Goal: Task Accomplishment & Management: Manage account settings

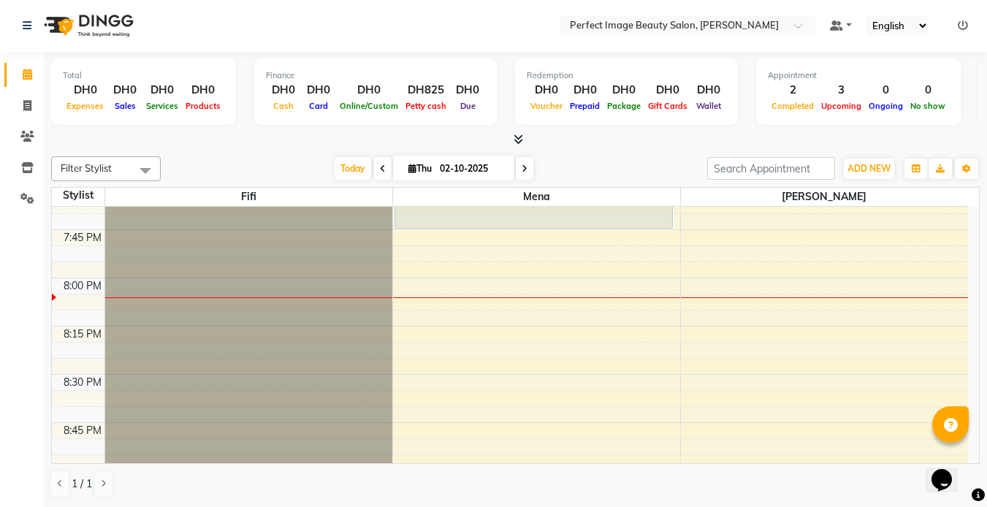
scroll to position [2034, 0]
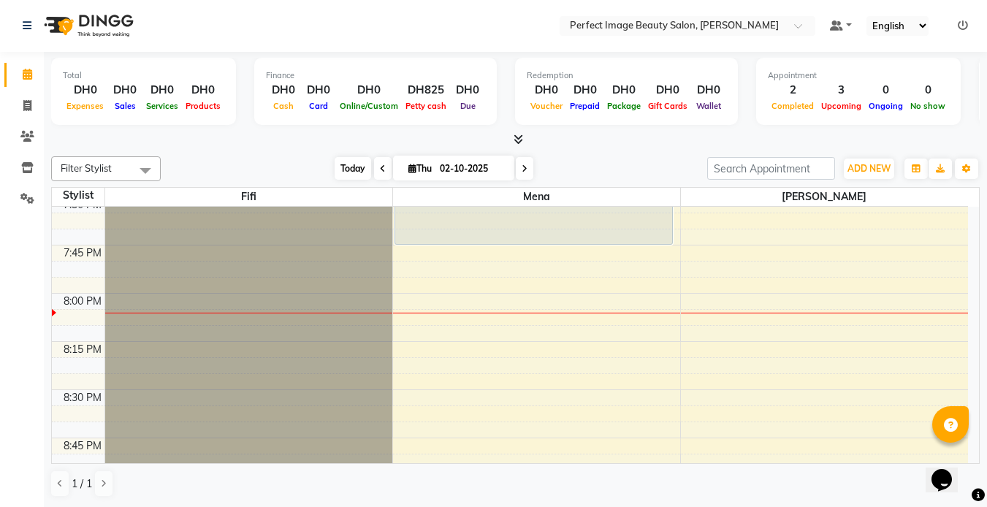
click at [344, 166] on span "Today" at bounding box center [352, 168] width 37 height 23
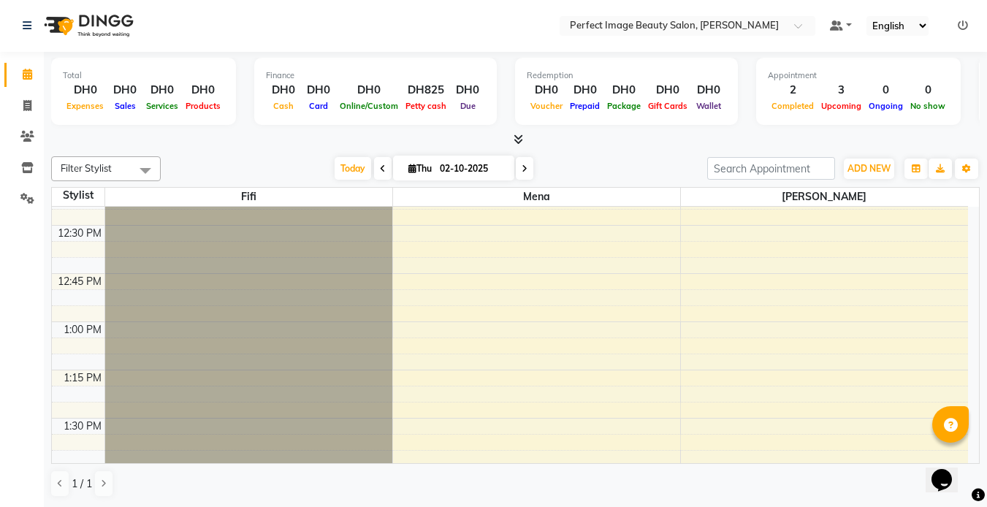
scroll to position [662, 0]
click at [341, 171] on span "Today" at bounding box center [352, 168] width 37 height 23
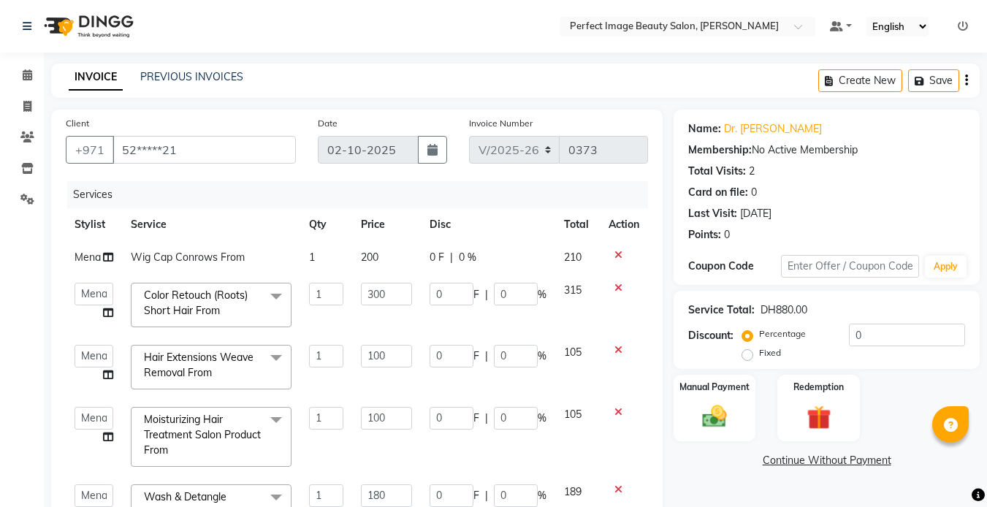
select select "8564"
select select "85054"
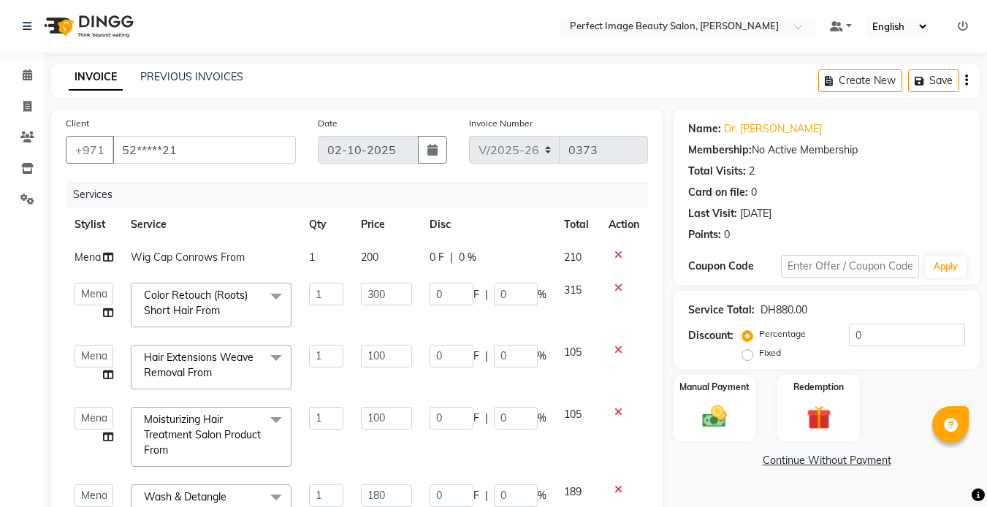
select select "service"
select select "85054"
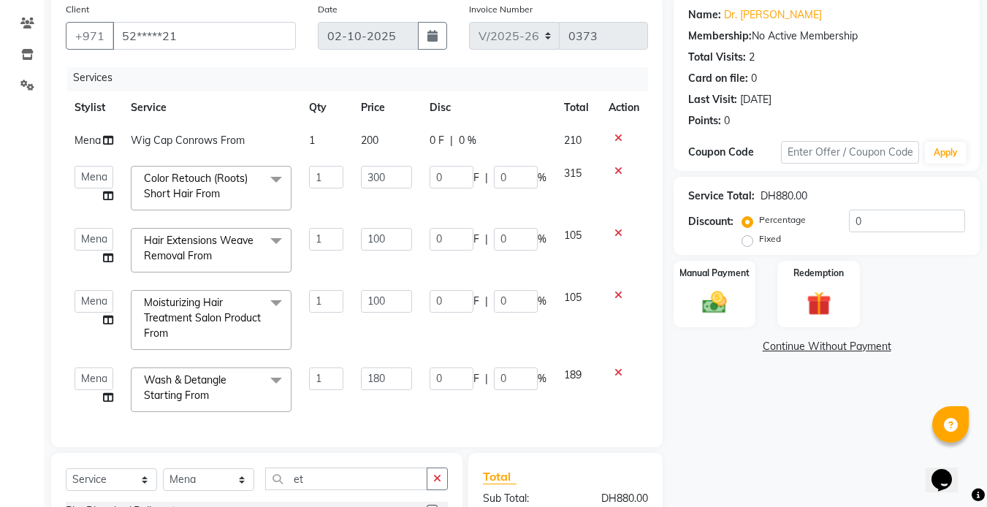
scroll to position [29, 0]
type input "e"
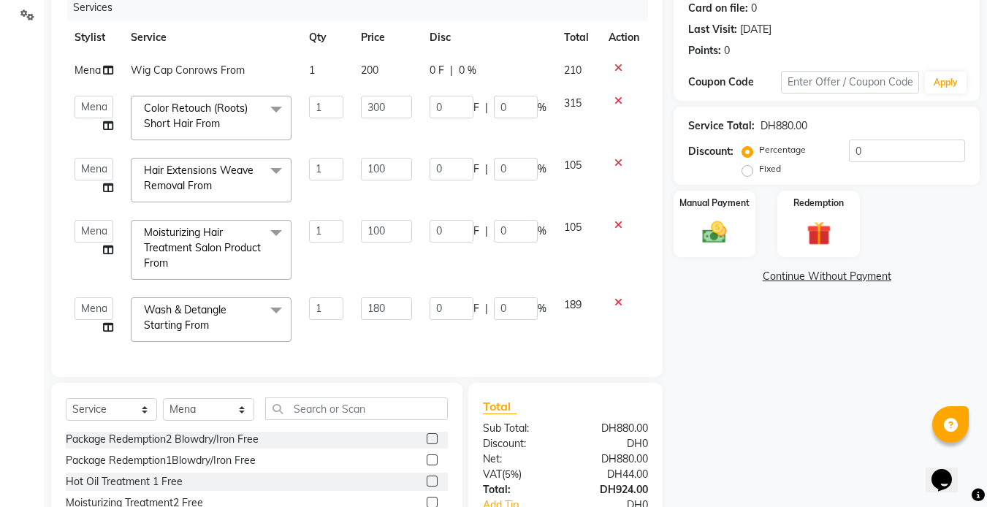
scroll to position [88, 0]
click at [736, 242] on div "Manual Payment" at bounding box center [714, 223] width 85 height 69
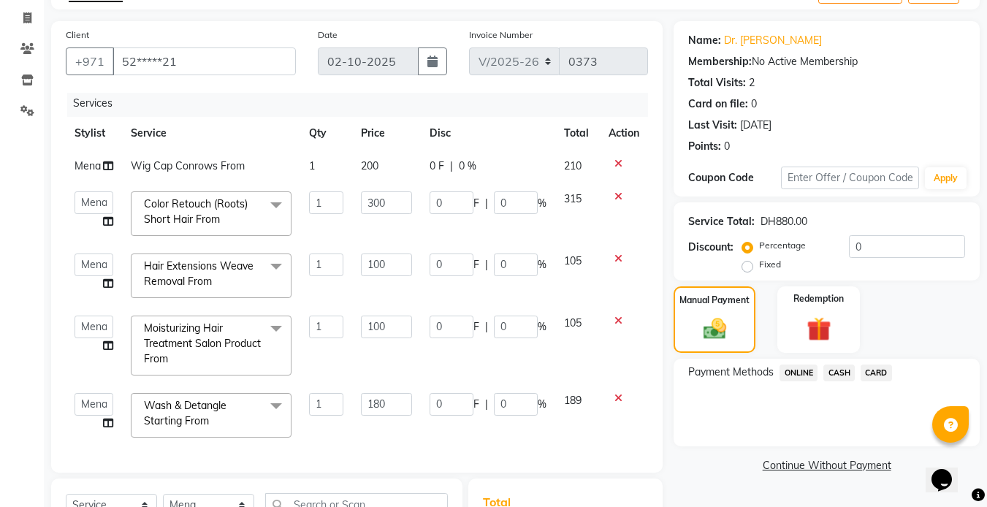
scroll to position [77, 0]
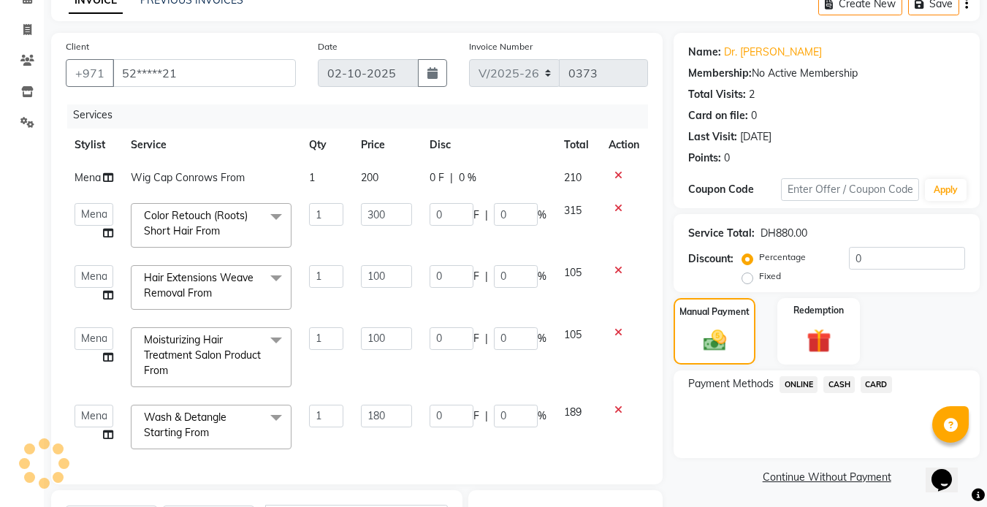
click at [837, 383] on span "CASH" at bounding box center [838, 384] width 31 height 17
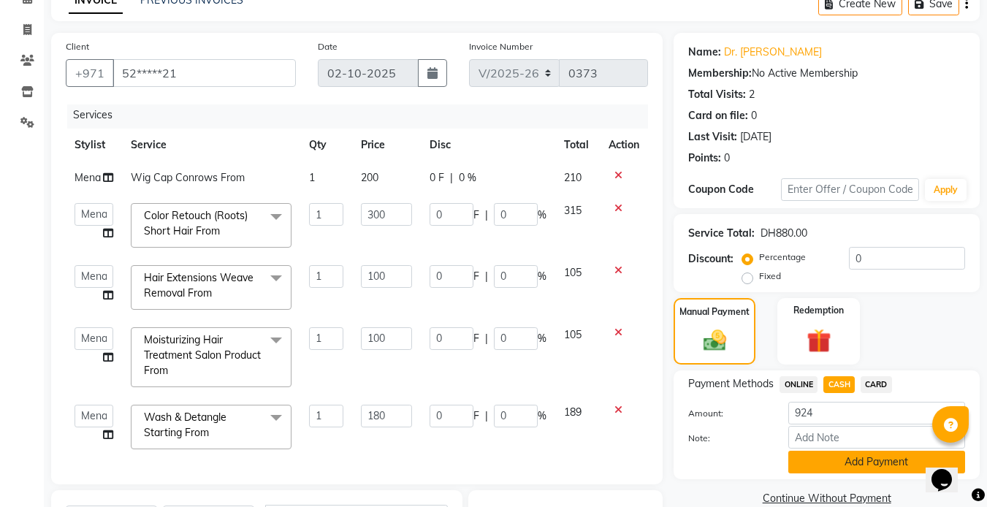
click at [871, 458] on button "Add Payment" at bounding box center [876, 462] width 177 height 23
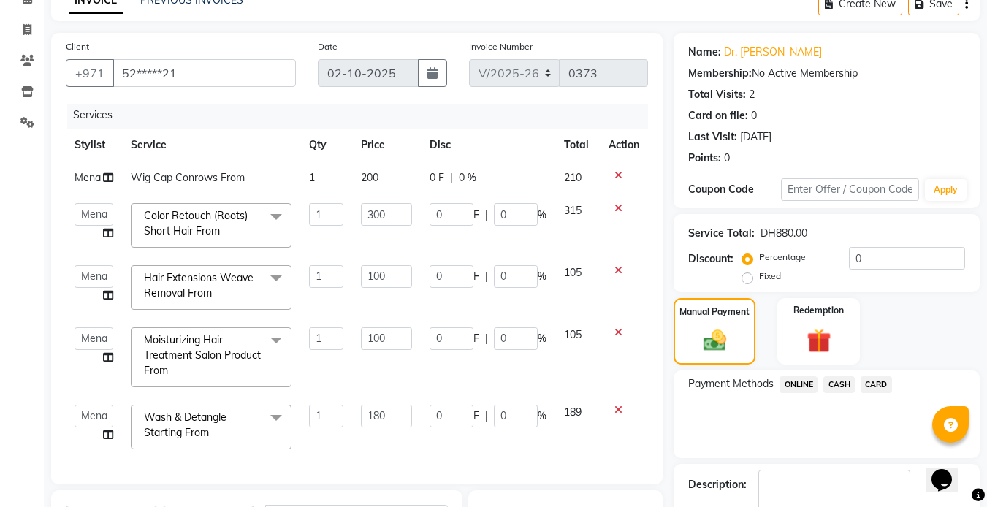
scroll to position [211, 0]
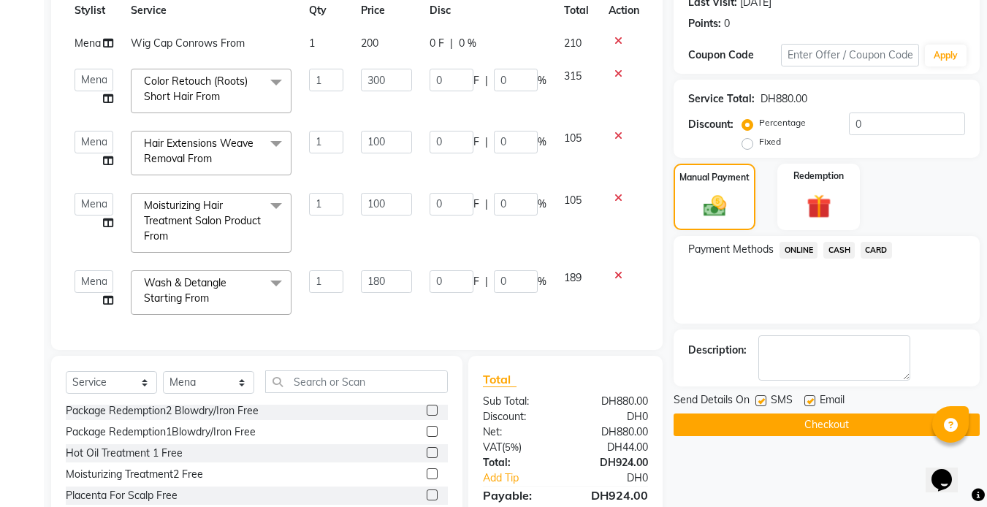
click at [820, 424] on button "Checkout" at bounding box center [826, 424] width 306 height 23
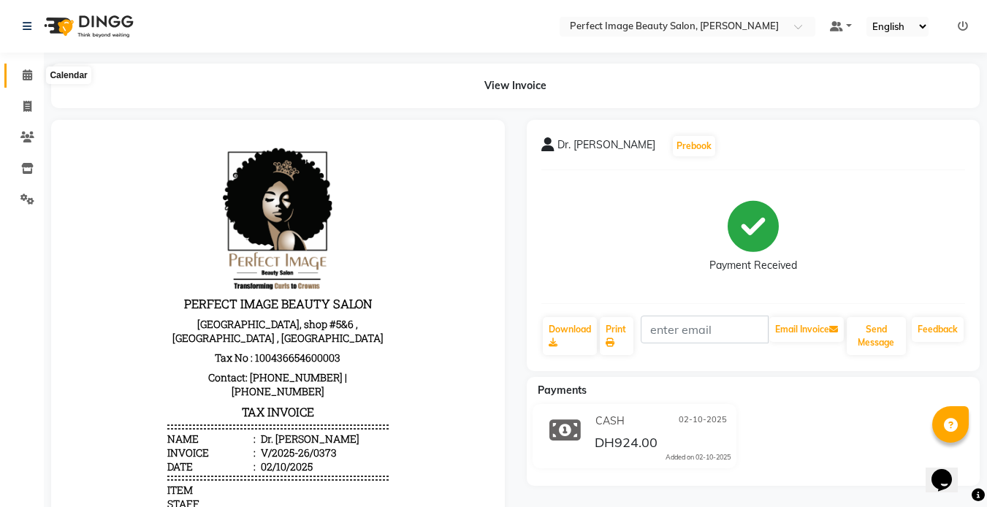
click at [27, 77] on icon at bounding box center [27, 74] width 9 height 11
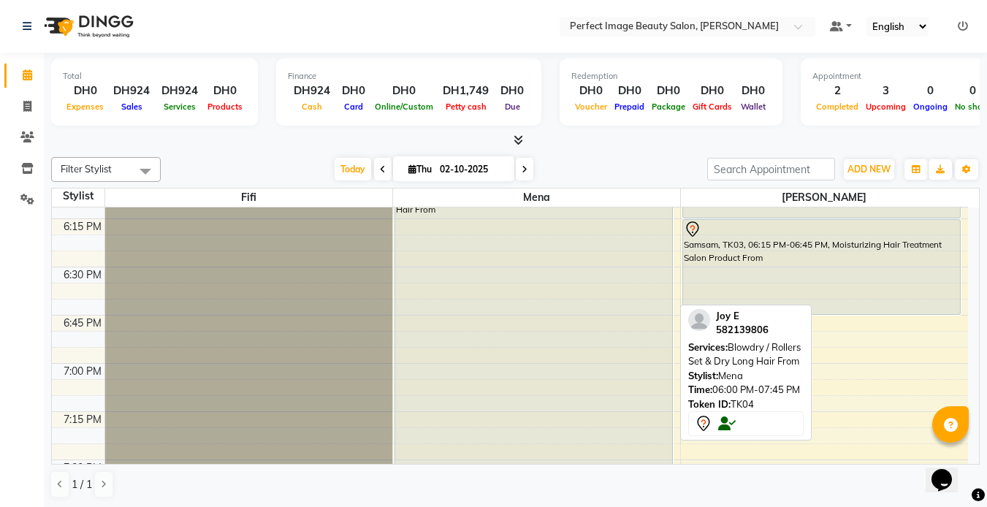
scroll to position [1773, 0]
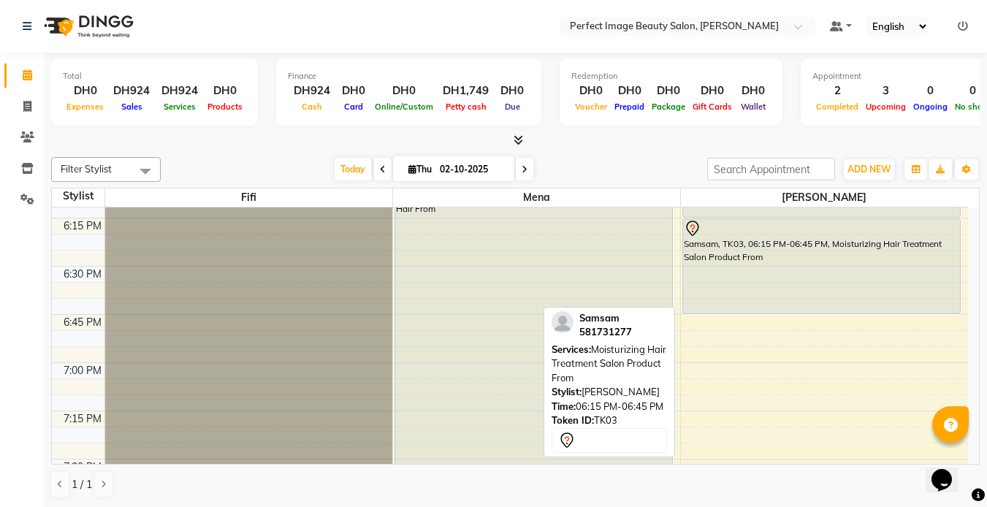
click at [761, 232] on div at bounding box center [822, 229] width 276 height 18
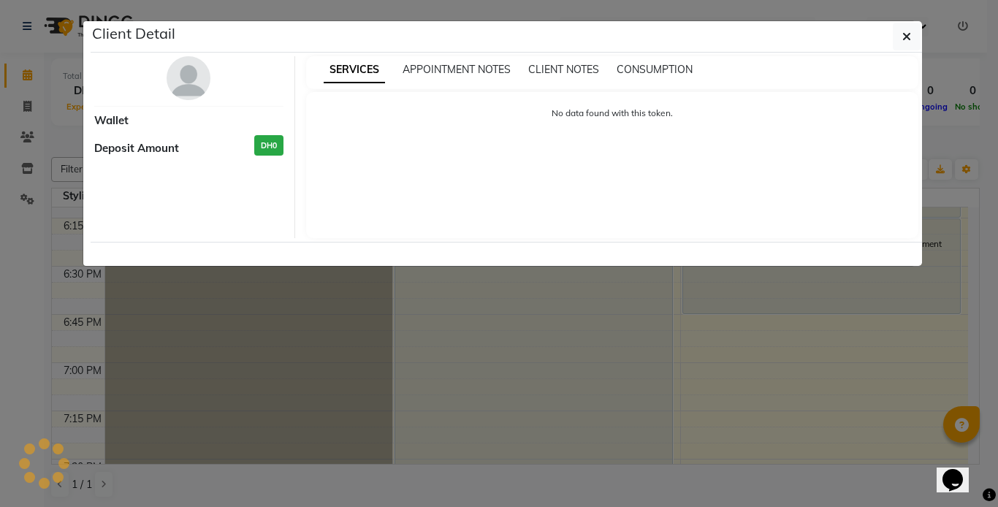
select select "7"
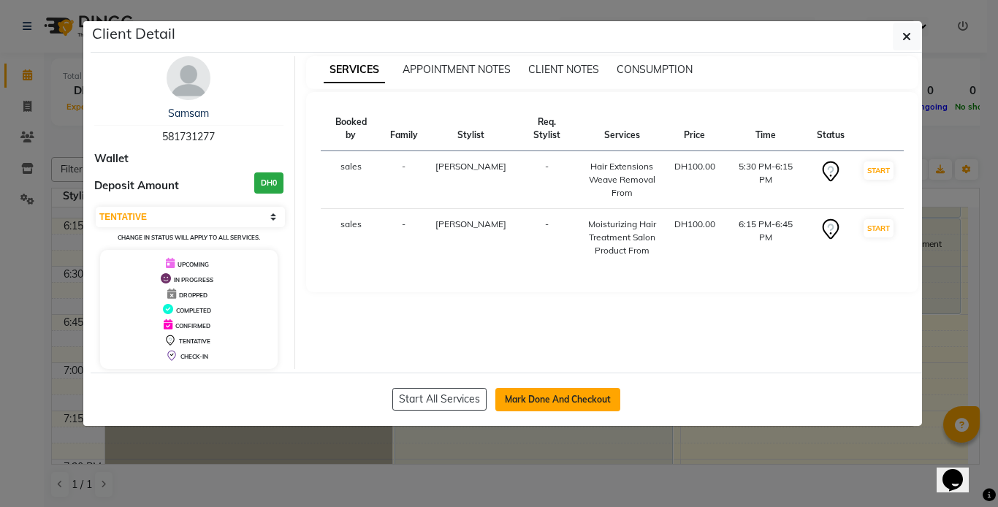
click at [524, 406] on button "Mark Done And Checkout" at bounding box center [557, 399] width 125 height 23
select select "service"
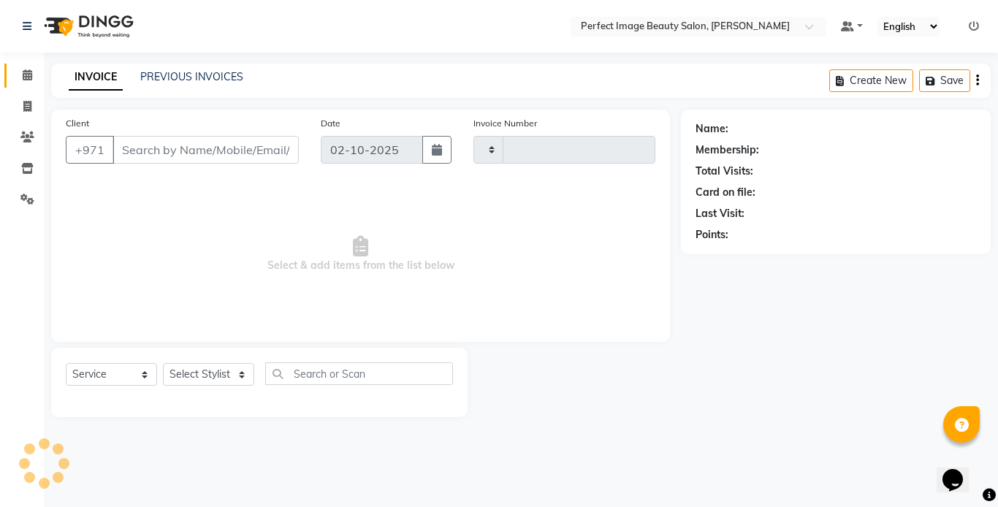
type input "0374"
select select "8564"
type input "58*****77"
select select "85055"
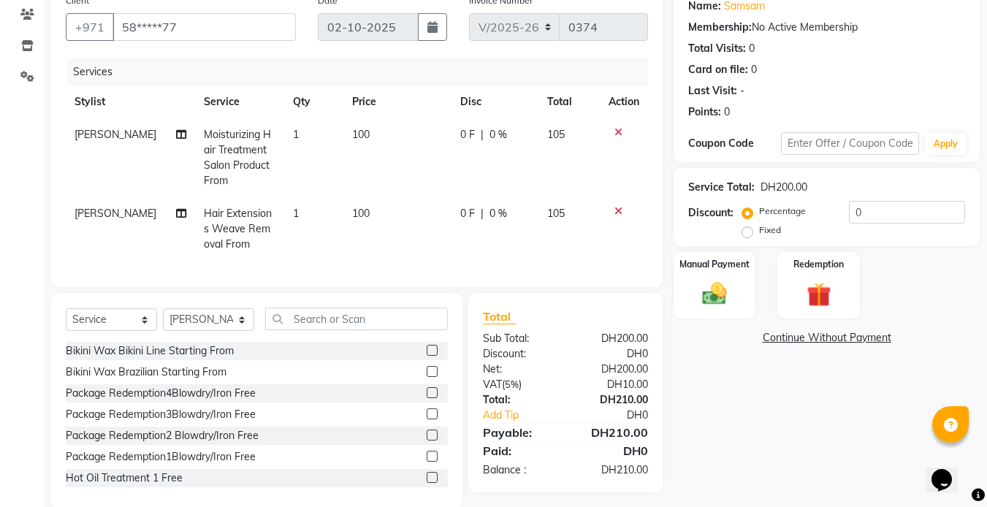
scroll to position [123, 0]
click at [748, 279] on div "Manual Payment" at bounding box center [714, 284] width 85 height 69
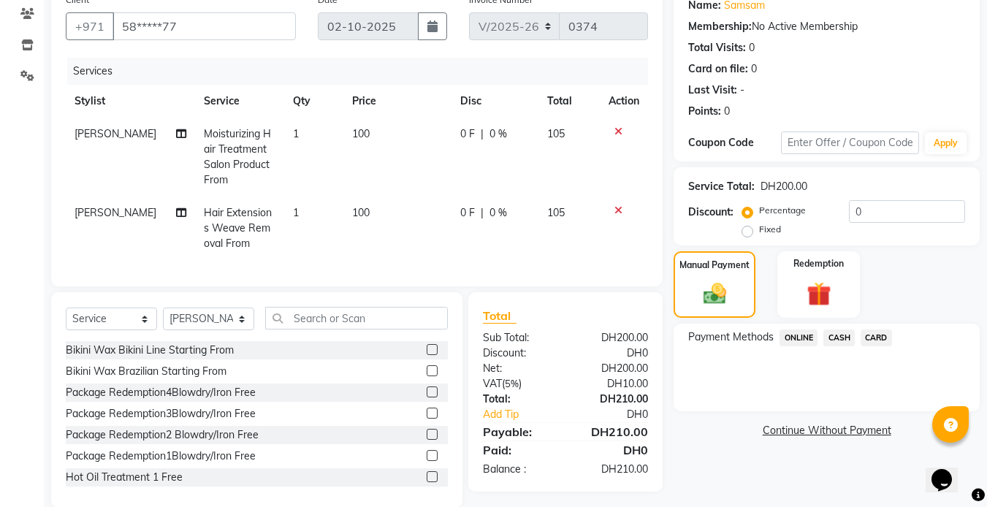
click at [879, 343] on span "CARD" at bounding box center [875, 337] width 31 height 17
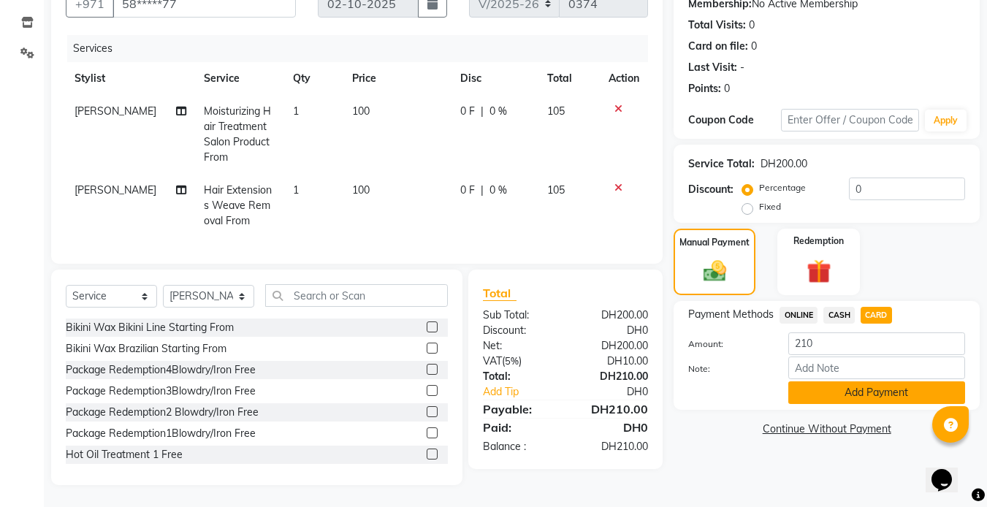
scroll to position [142, 0]
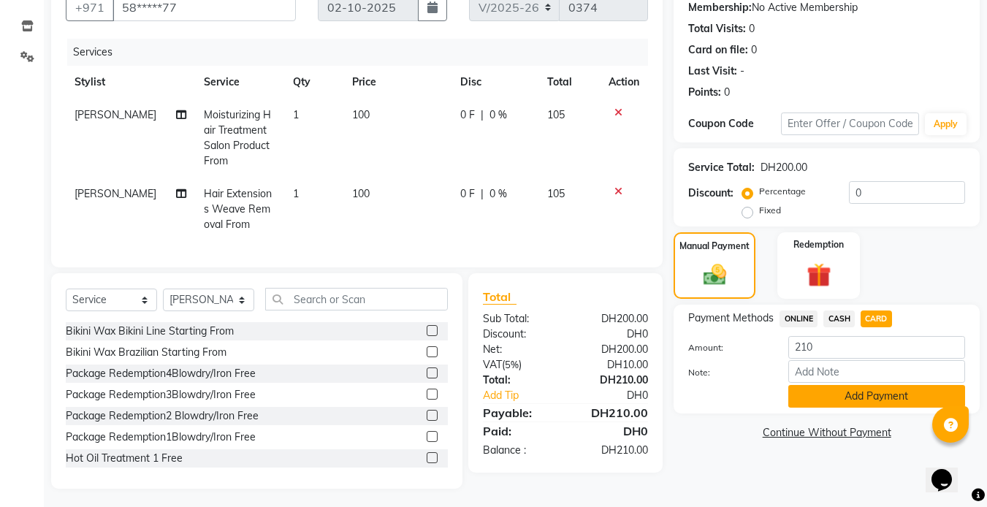
click at [856, 397] on button "Add Payment" at bounding box center [876, 396] width 177 height 23
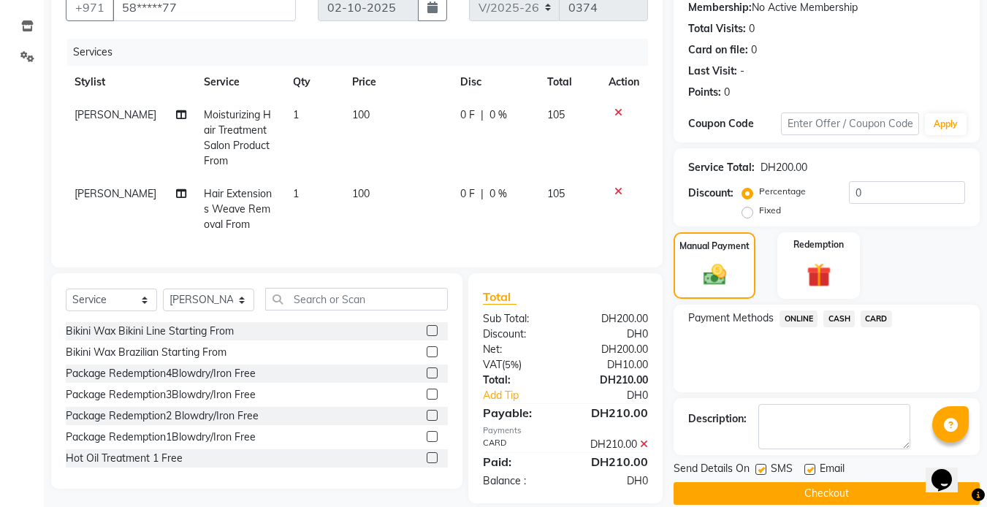
click at [818, 494] on button "Checkout" at bounding box center [826, 493] width 306 height 23
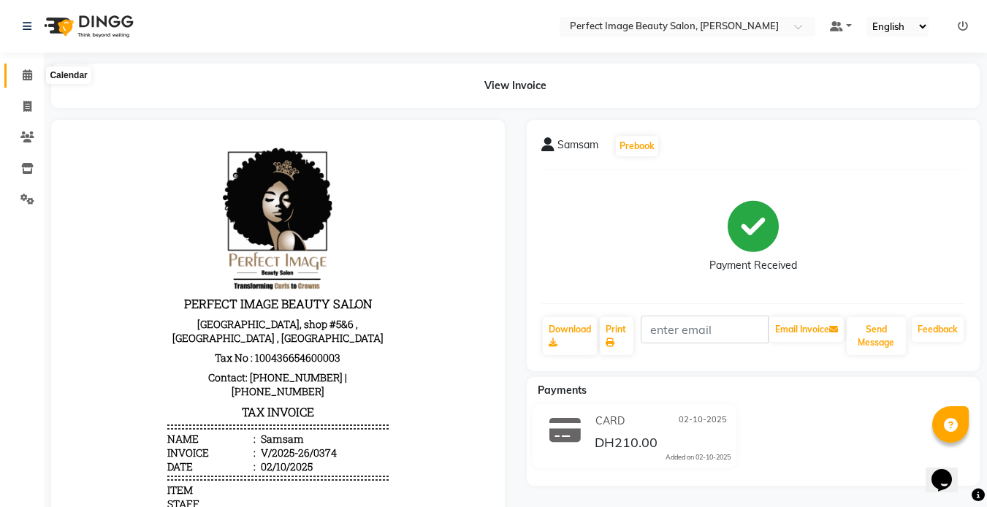
drag, startPoint x: 21, startPoint y: 75, endPoint x: 23, endPoint y: 83, distance: 7.4
click at [21, 75] on span at bounding box center [28, 75] width 26 height 17
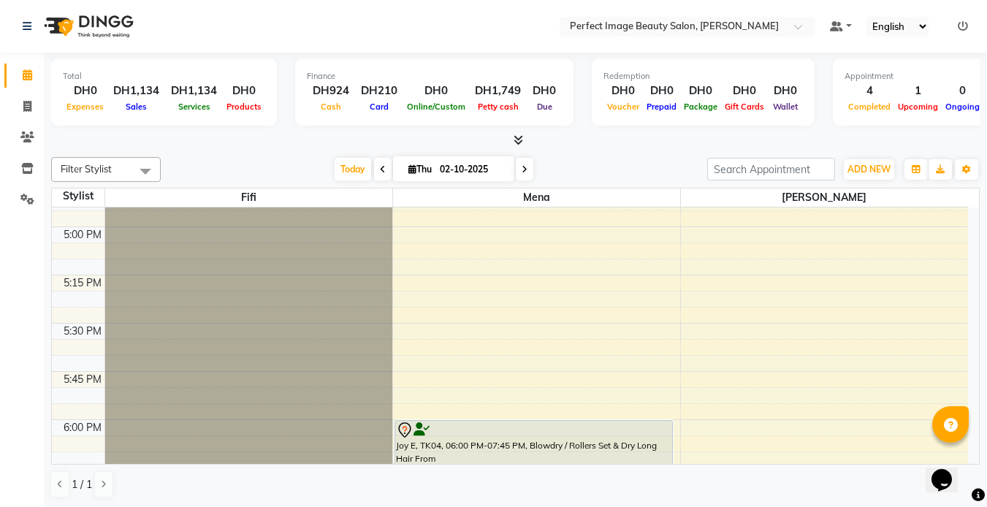
scroll to position [1593, 0]
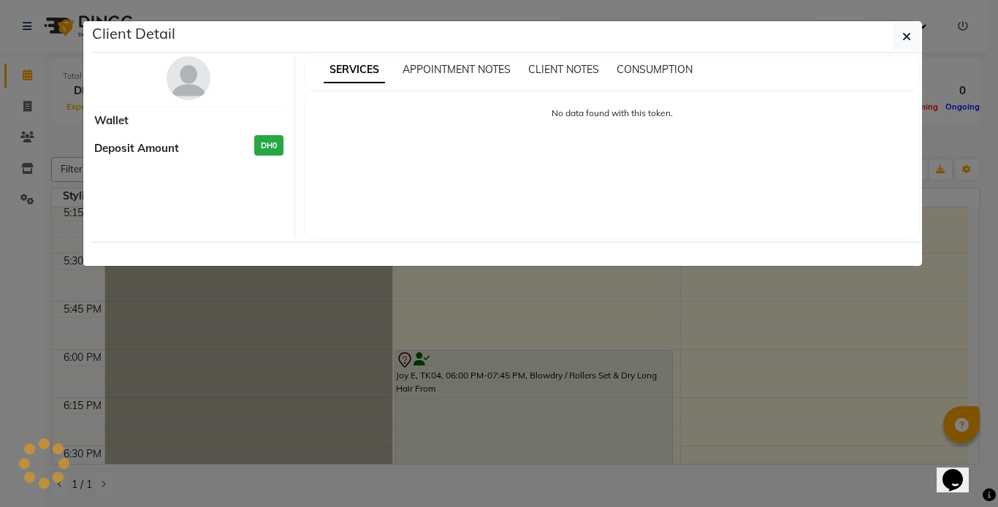
select select "7"
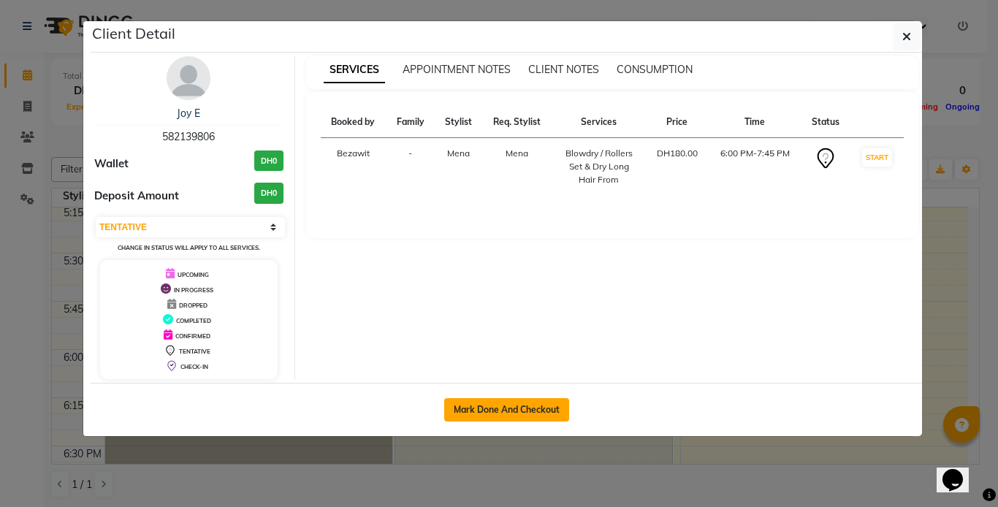
click at [470, 417] on button "Mark Done And Checkout" at bounding box center [506, 409] width 125 height 23
select select "service"
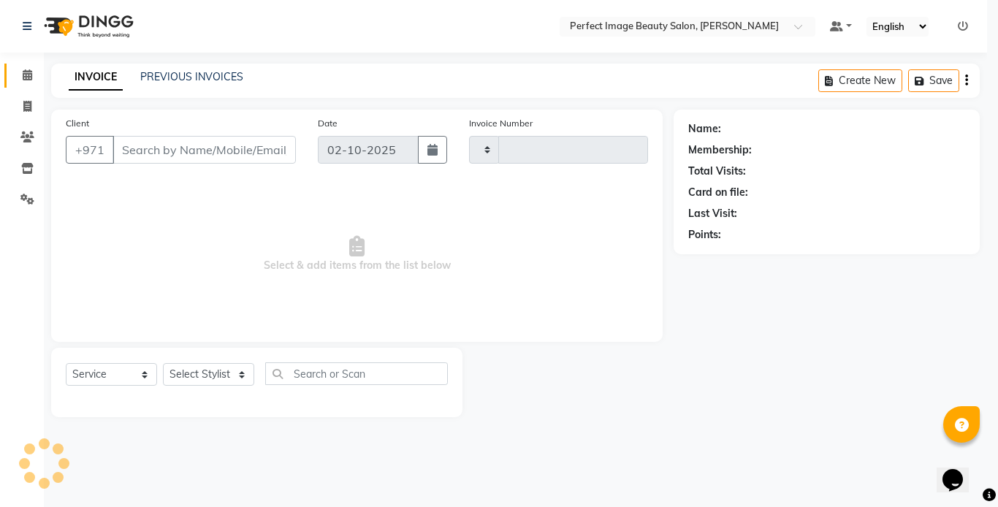
type input "0375"
select select "8564"
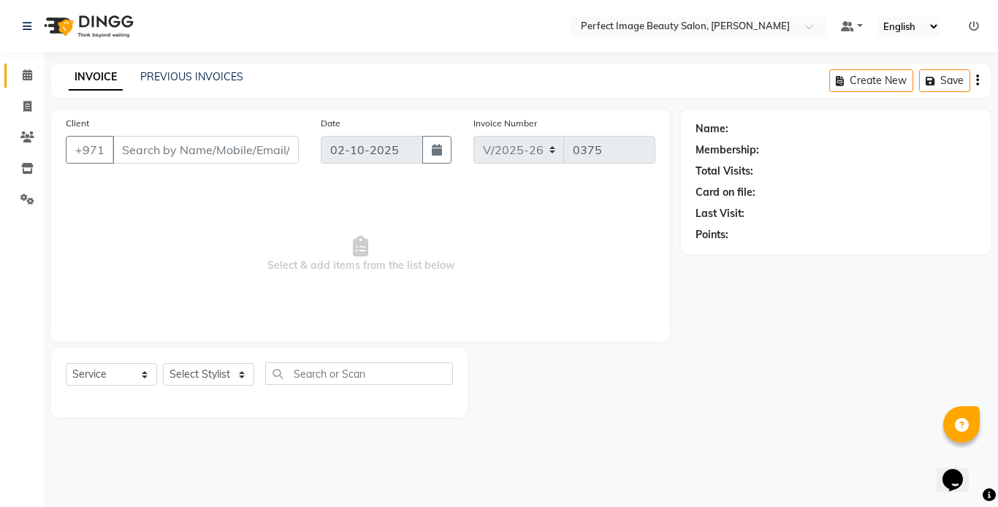
type input "58*****06"
select select "85054"
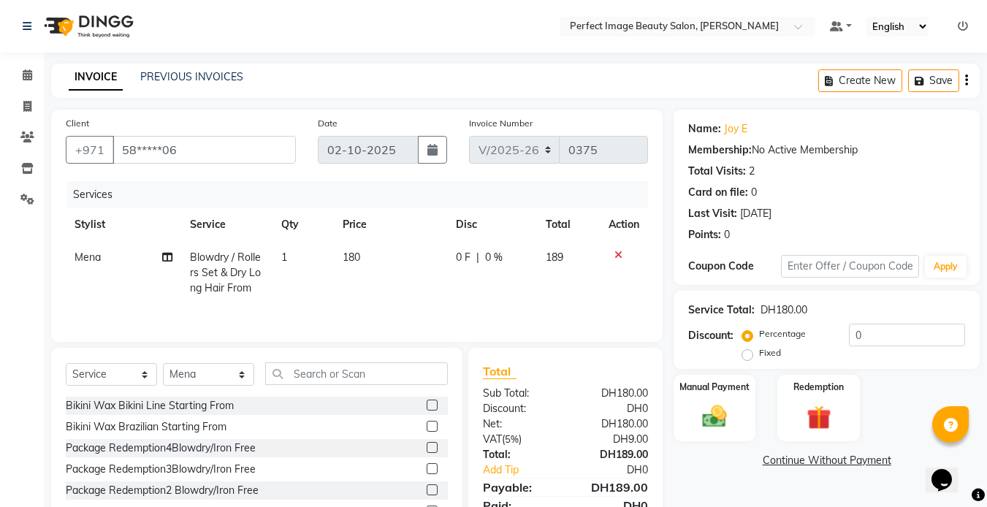
click at [362, 253] on td "180" at bounding box center [390, 273] width 113 height 64
select select "85054"
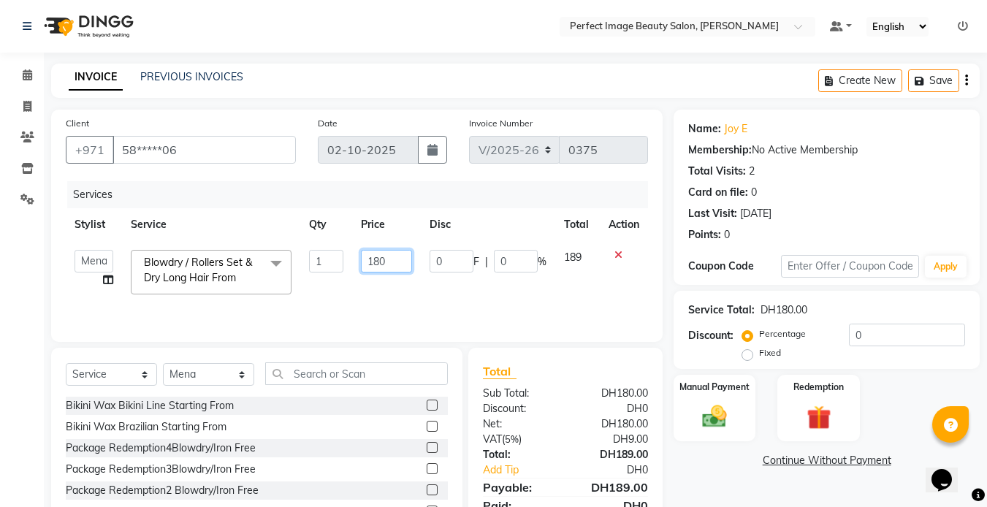
click at [407, 261] on input "180" at bounding box center [386, 261] width 50 height 23
type input "150"
click at [390, 298] on td "150" at bounding box center [386, 272] width 68 height 62
select select "85054"
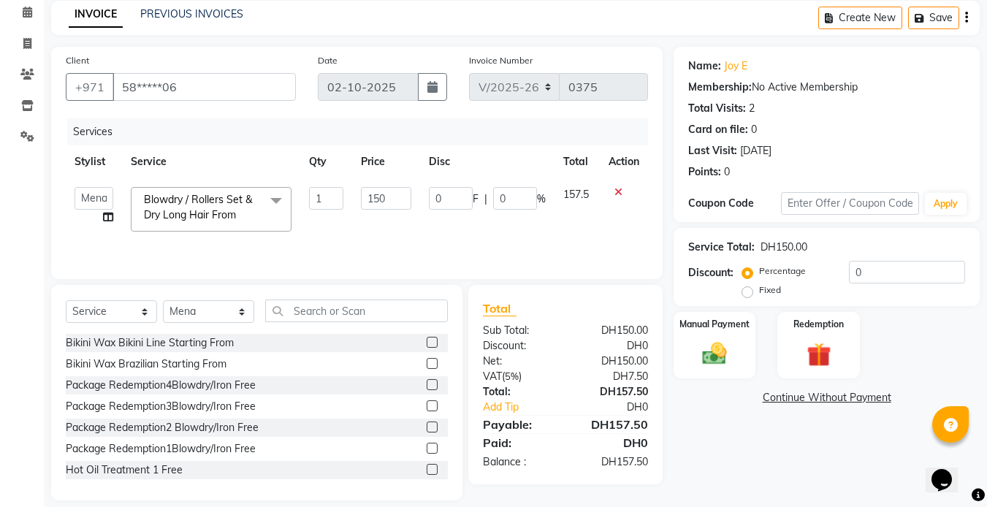
scroll to position [78, 0]
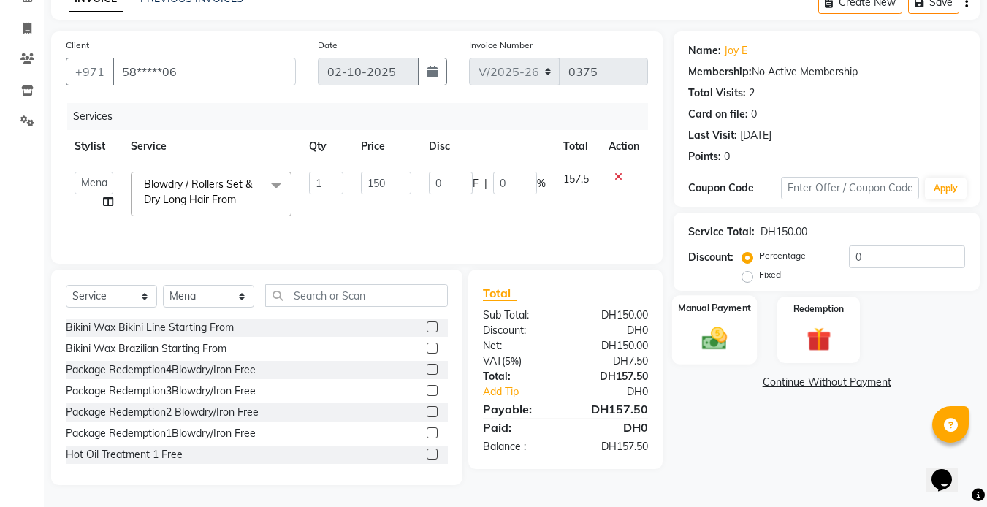
click at [734, 320] on div "Manual Payment" at bounding box center [714, 329] width 85 height 69
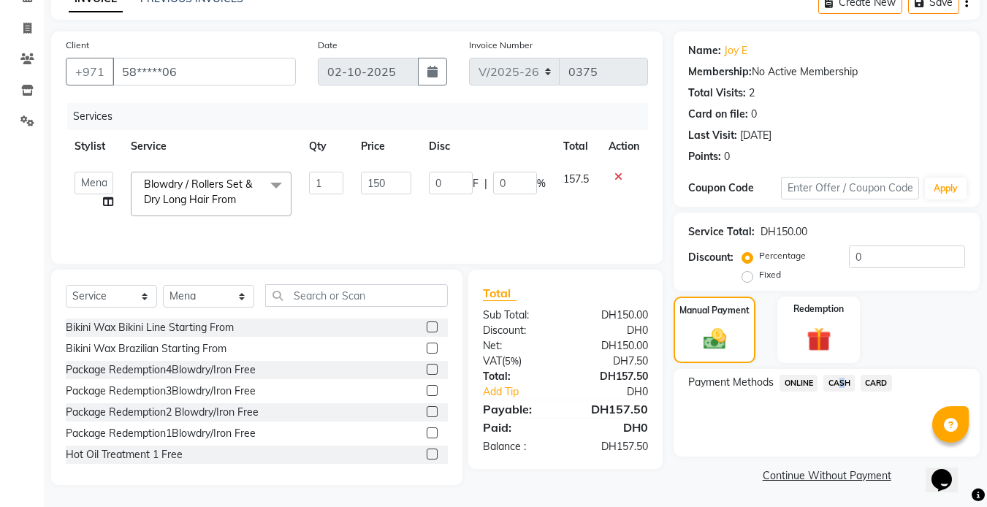
click at [834, 381] on span "CASH" at bounding box center [838, 383] width 31 height 17
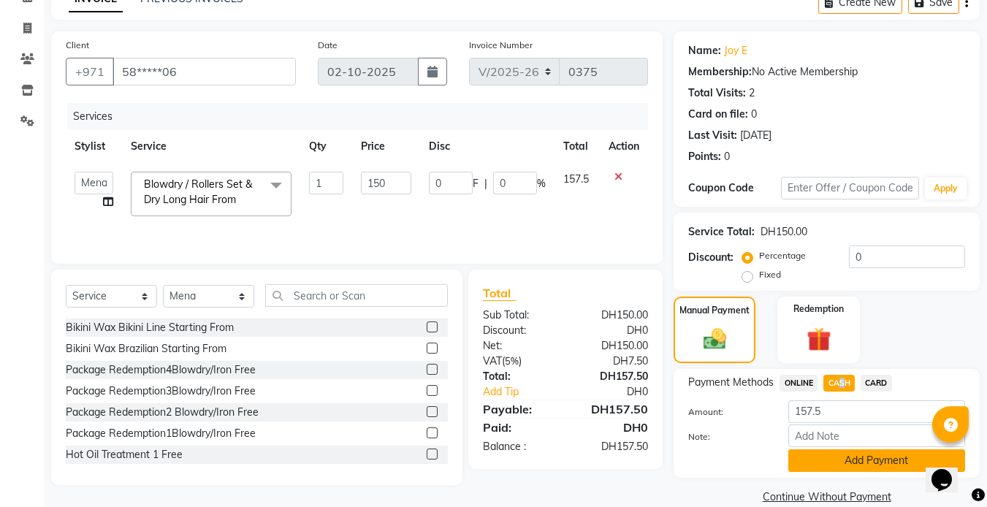
drag, startPoint x: 834, startPoint y: 381, endPoint x: 854, endPoint y: 459, distance: 79.9
drag, startPoint x: 854, startPoint y: 459, endPoint x: 840, endPoint y: 461, distance: 14.0
drag, startPoint x: 840, startPoint y: 461, endPoint x: 730, endPoint y: 456, distance: 109.6
click at [730, 456] on div at bounding box center [726, 460] width 99 height 23
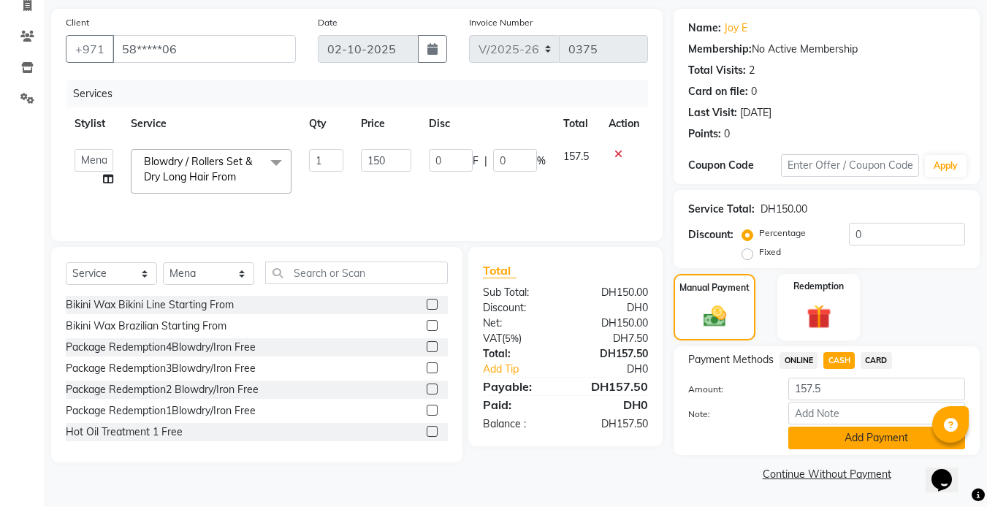
click at [830, 439] on button "Add Payment" at bounding box center [876, 438] width 177 height 23
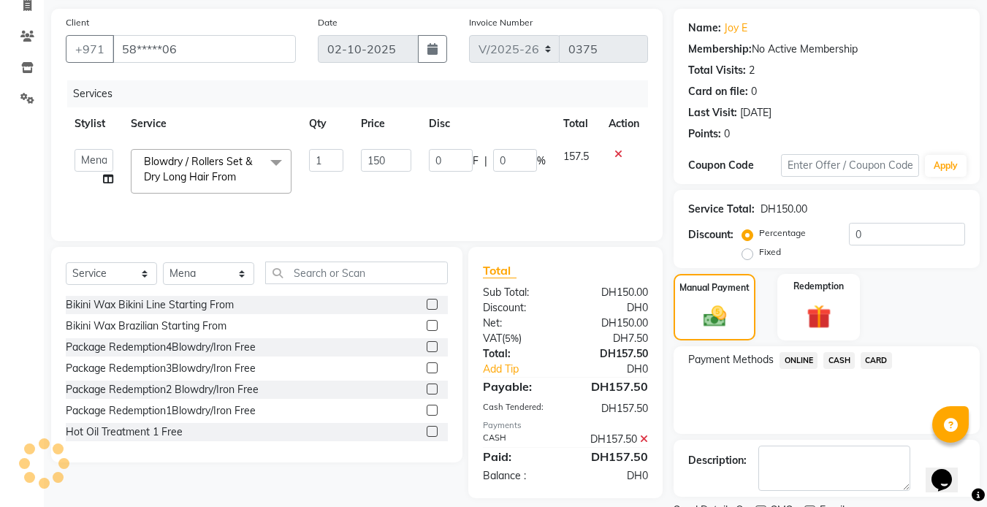
scroll to position [162, 0]
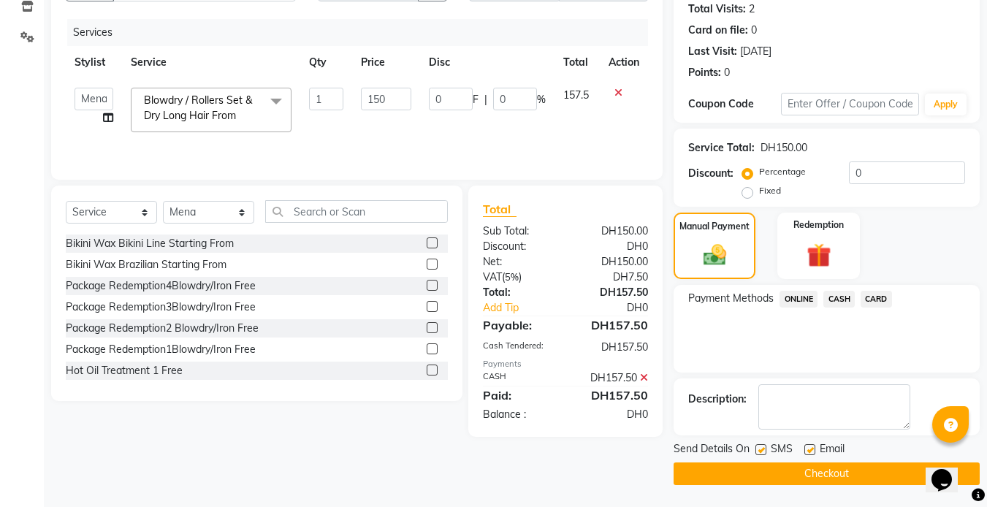
click at [815, 467] on button "Checkout" at bounding box center [826, 473] width 306 height 23
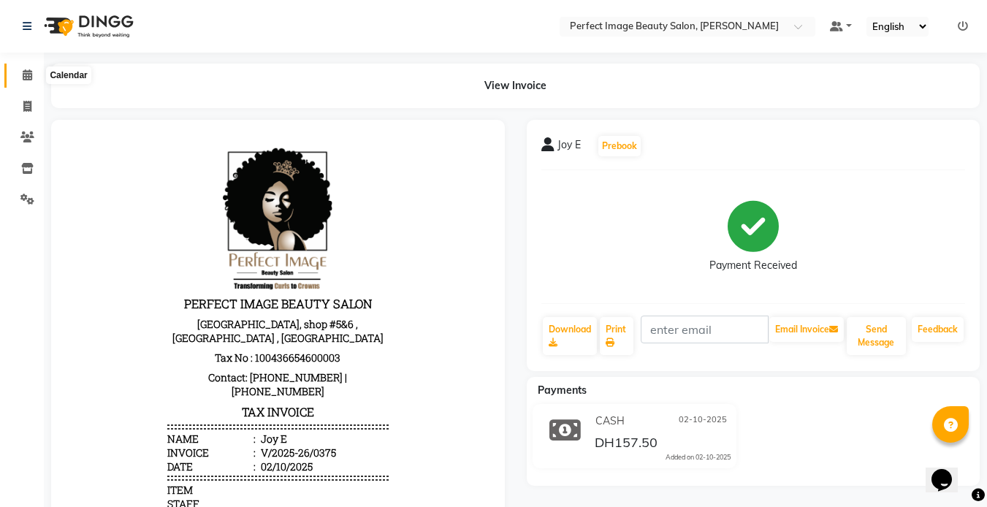
click at [23, 67] on span at bounding box center [28, 75] width 26 height 17
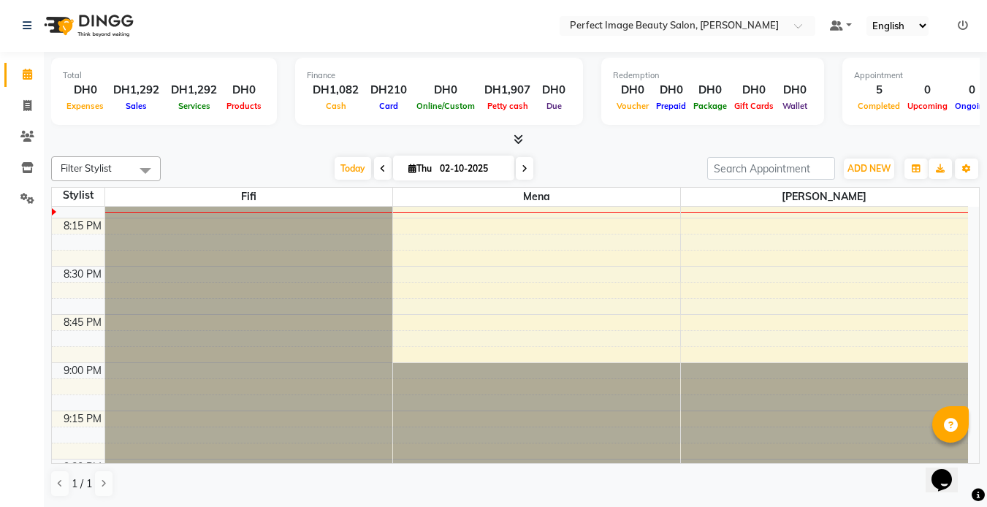
scroll to position [2209, 0]
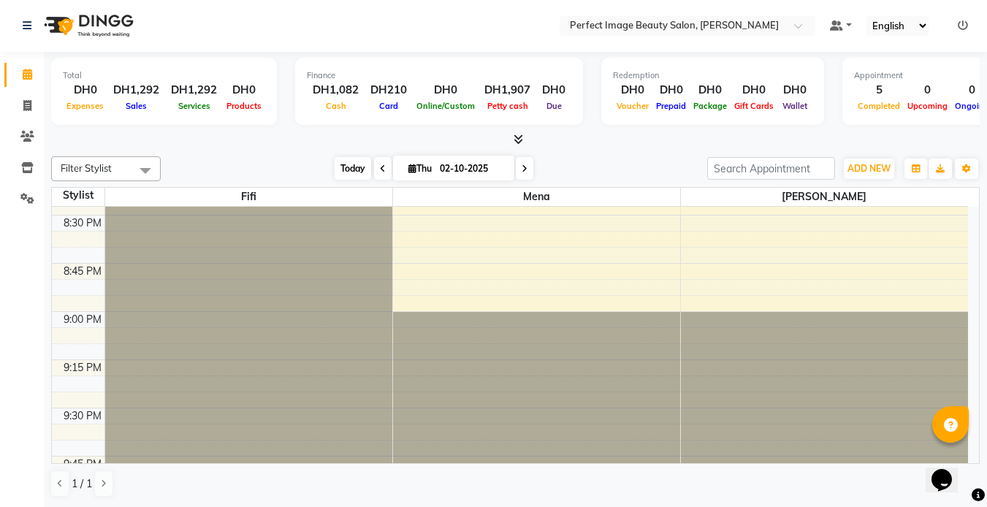
click at [346, 172] on span "Today" at bounding box center [352, 168] width 37 height 23
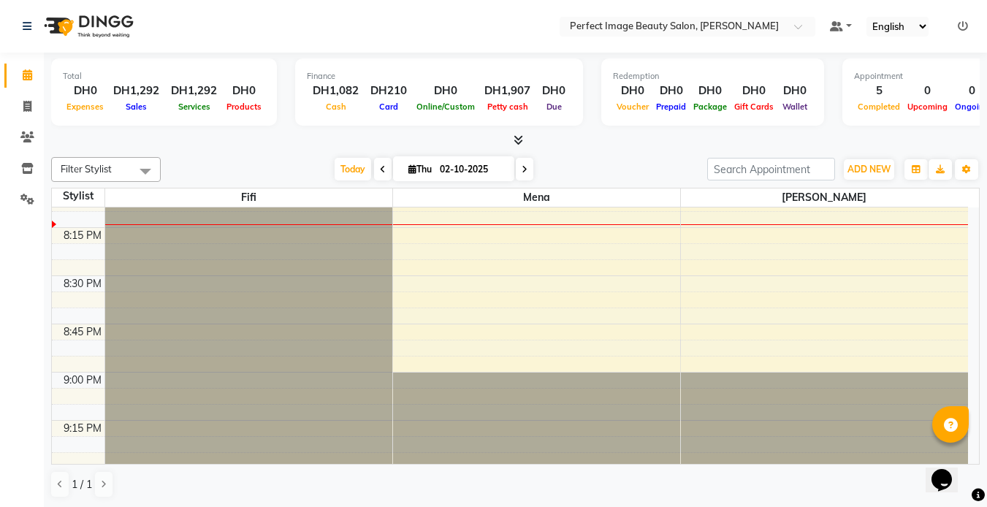
scroll to position [2147, 0]
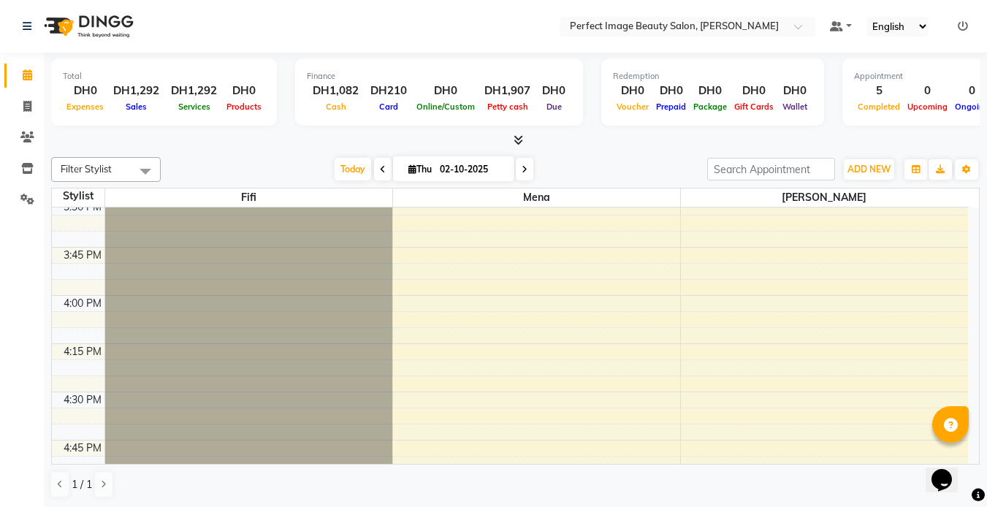
scroll to position [1260, 0]
click at [375, 168] on span at bounding box center [383, 169] width 18 height 23
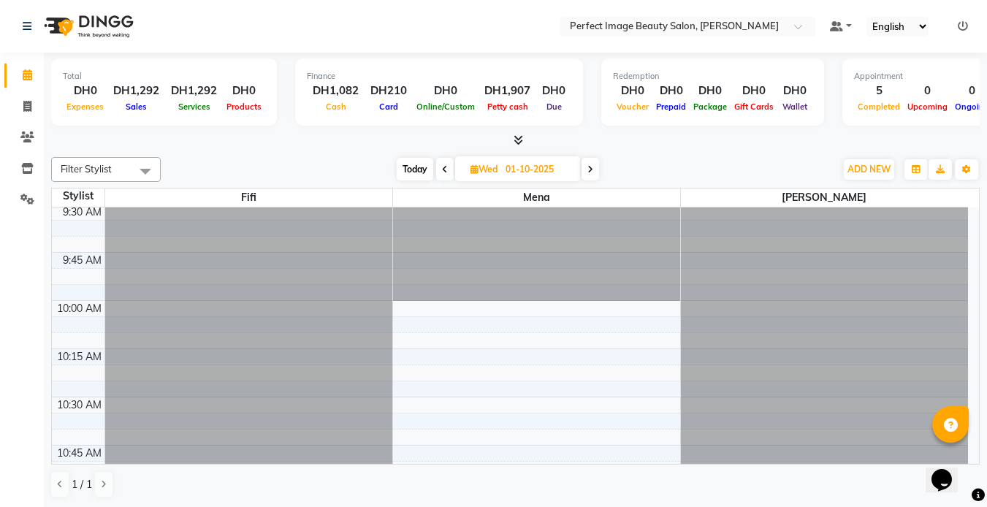
scroll to position [0, 0]
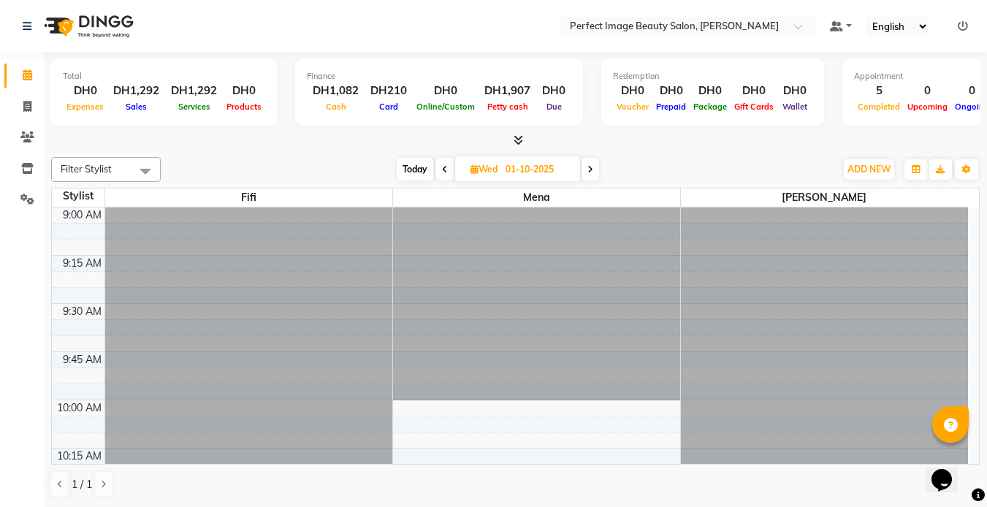
click at [413, 167] on span "Today" at bounding box center [415, 169] width 37 height 23
type input "02-10-2025"
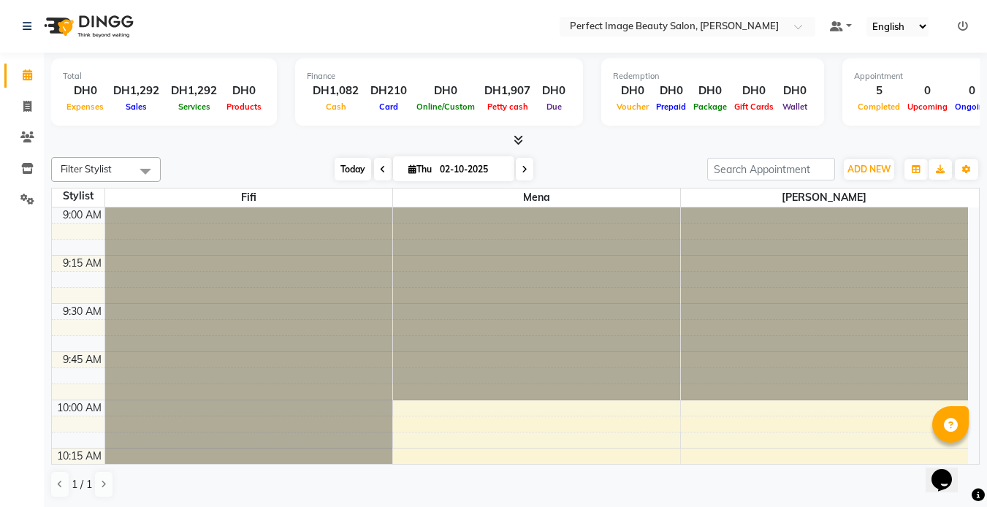
click at [346, 169] on span "Today" at bounding box center [352, 169] width 37 height 23
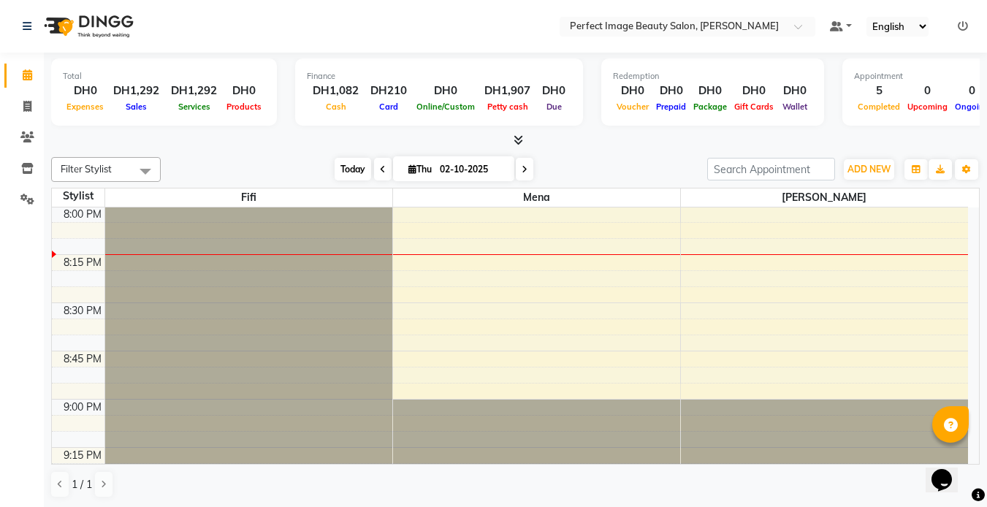
scroll to position [1, 0]
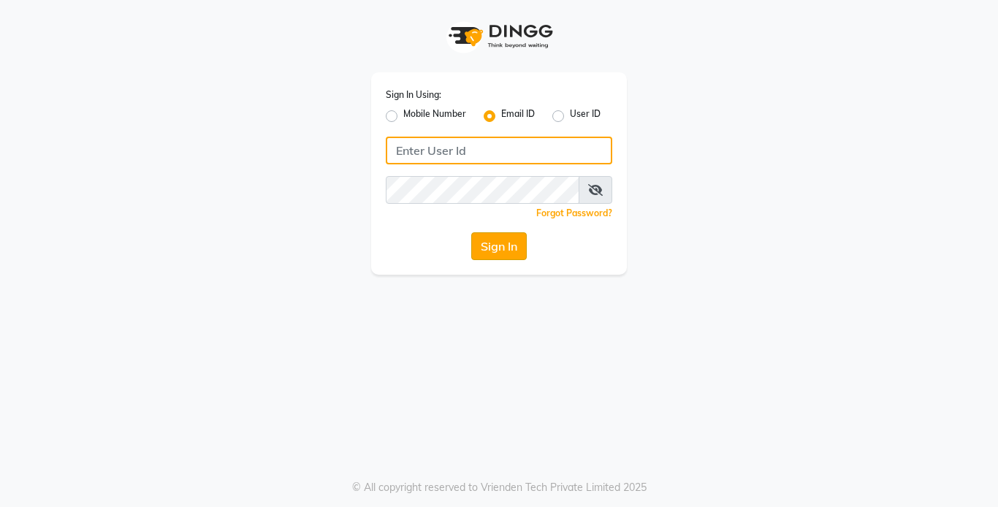
type input "[EMAIL_ADDRESS][DOMAIN_NAME]"
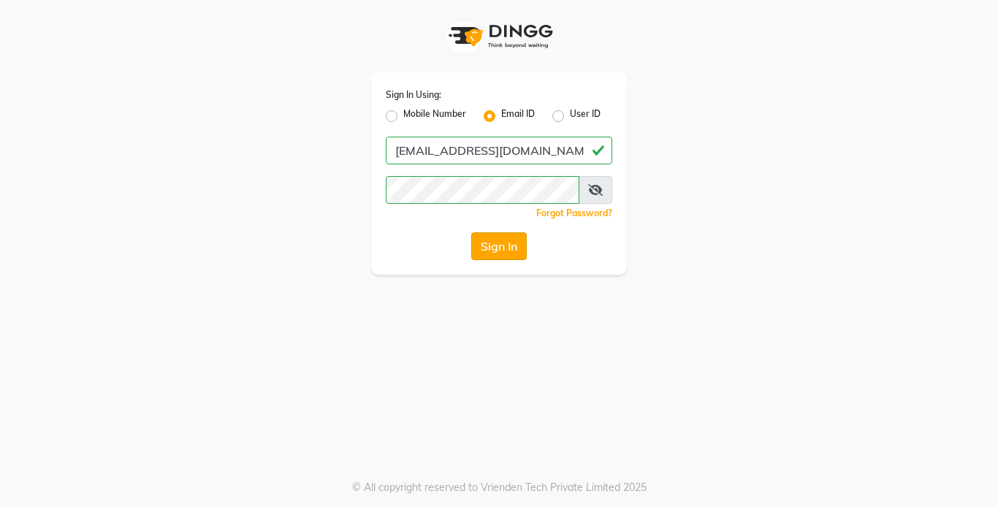
click at [496, 241] on button "Sign In" at bounding box center [499, 246] width 56 height 28
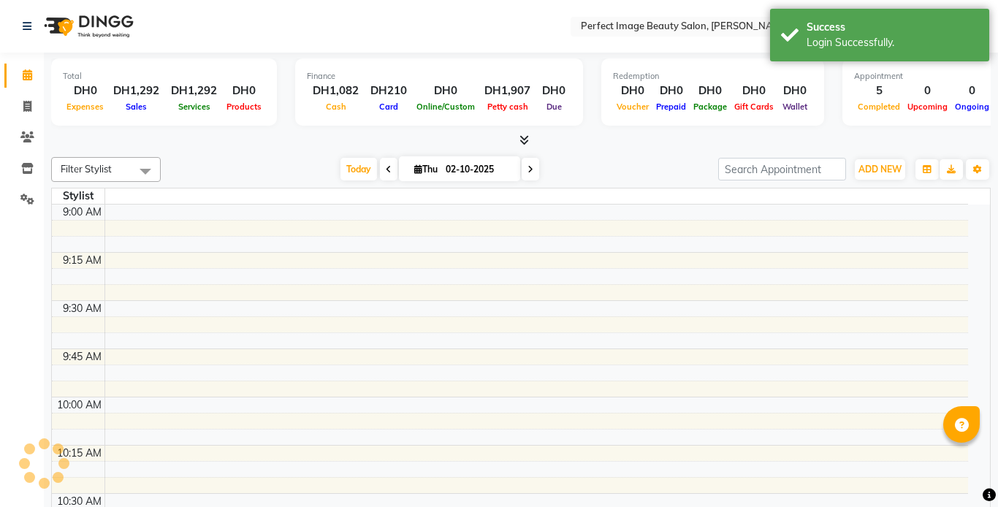
select select "en"
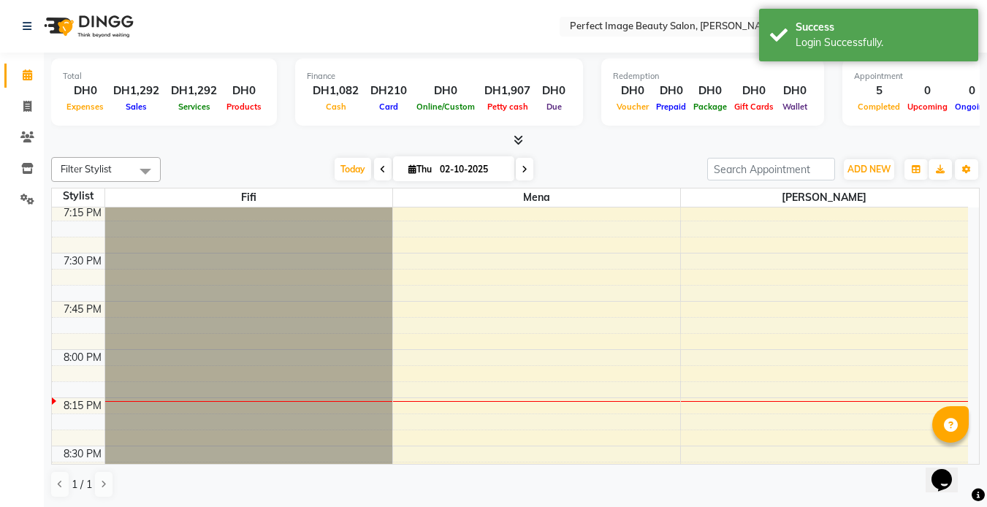
scroll to position [2249, 0]
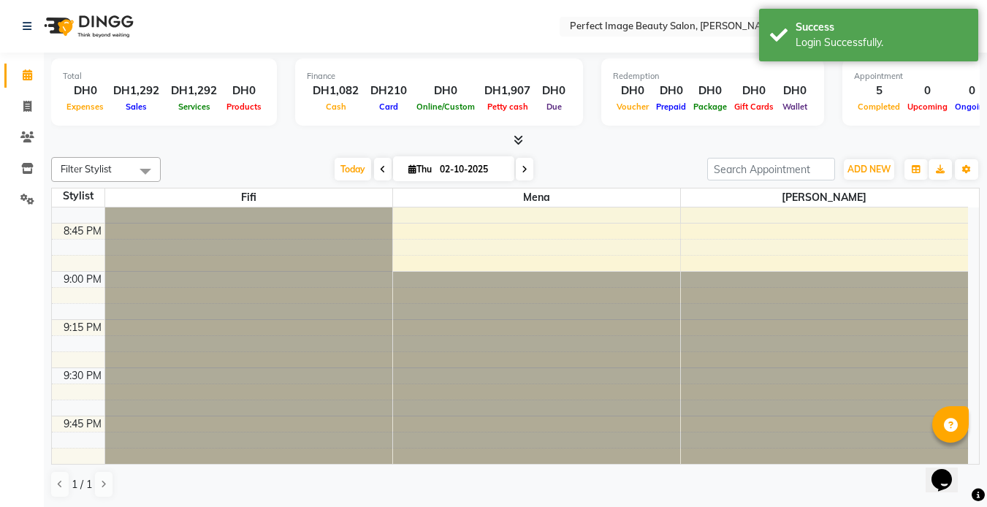
click at [521, 171] on icon at bounding box center [524, 169] width 6 height 9
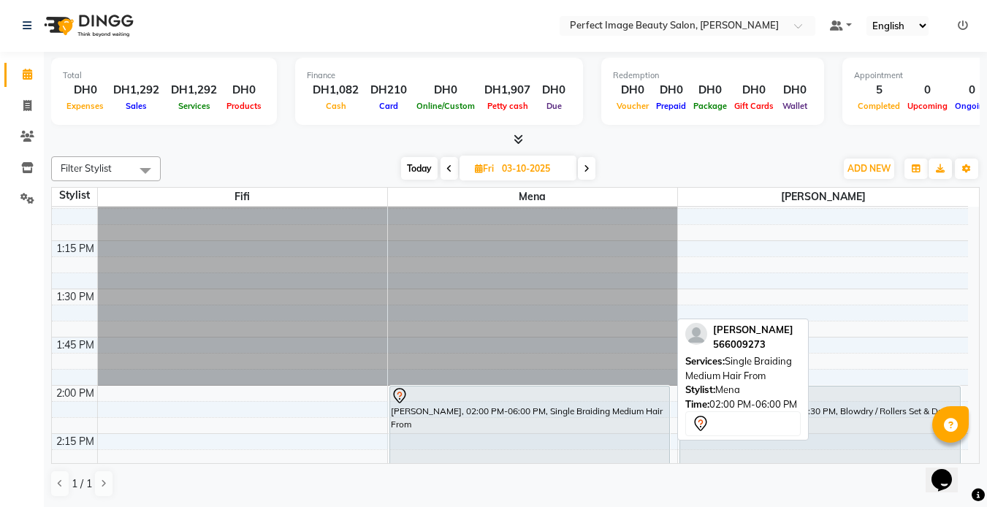
scroll to position [0, 0]
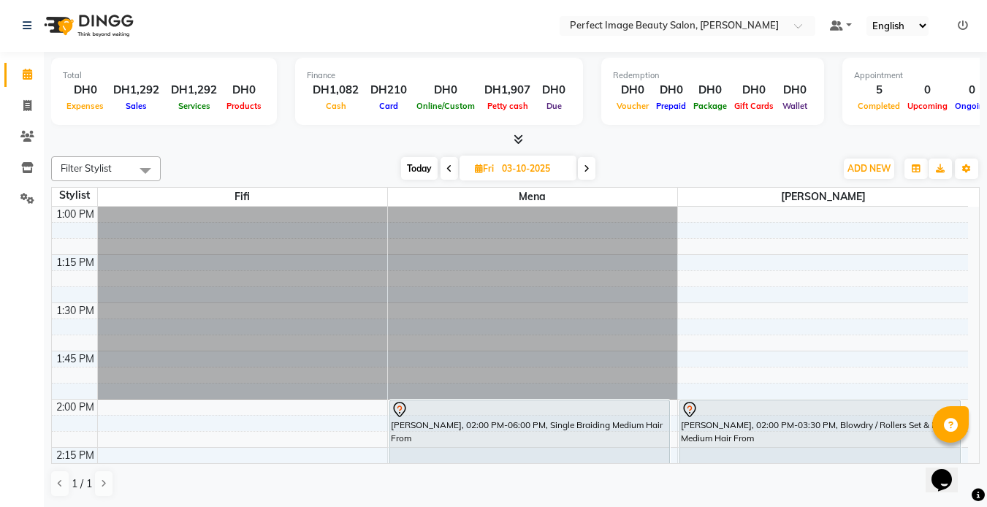
click at [416, 169] on span "Today" at bounding box center [419, 168] width 37 height 23
type input "02-10-2025"
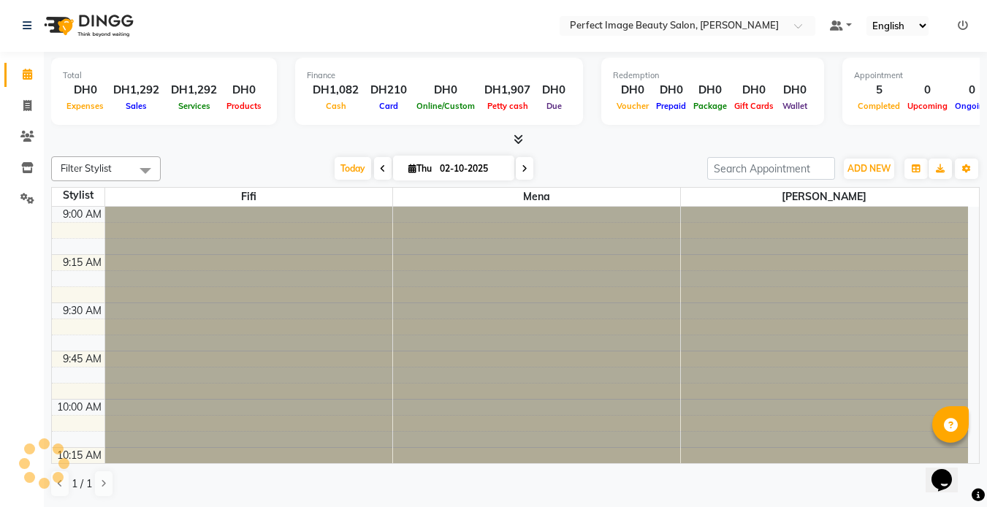
scroll to position [2122, 0]
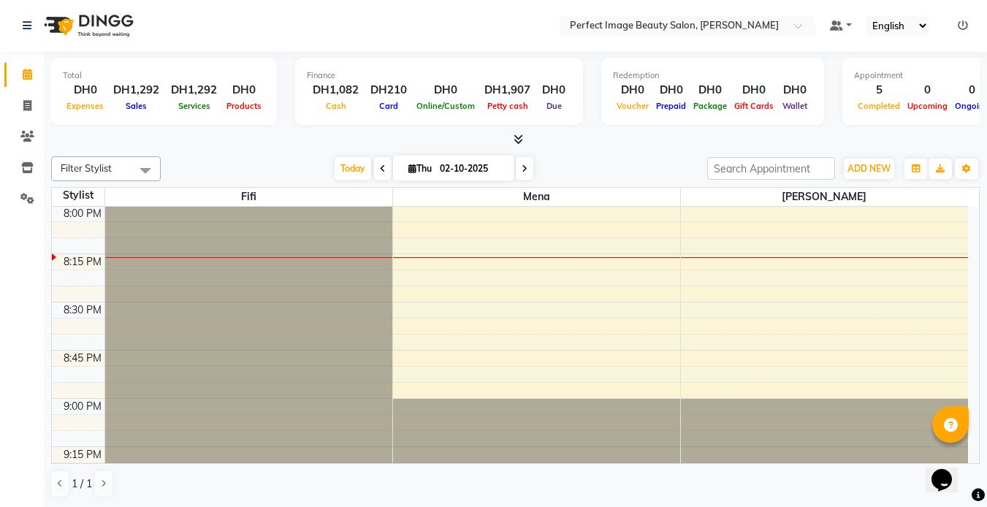
click at [418, 170] on span "Thu" at bounding box center [420, 168] width 31 height 11
select select "10"
select select "2025"
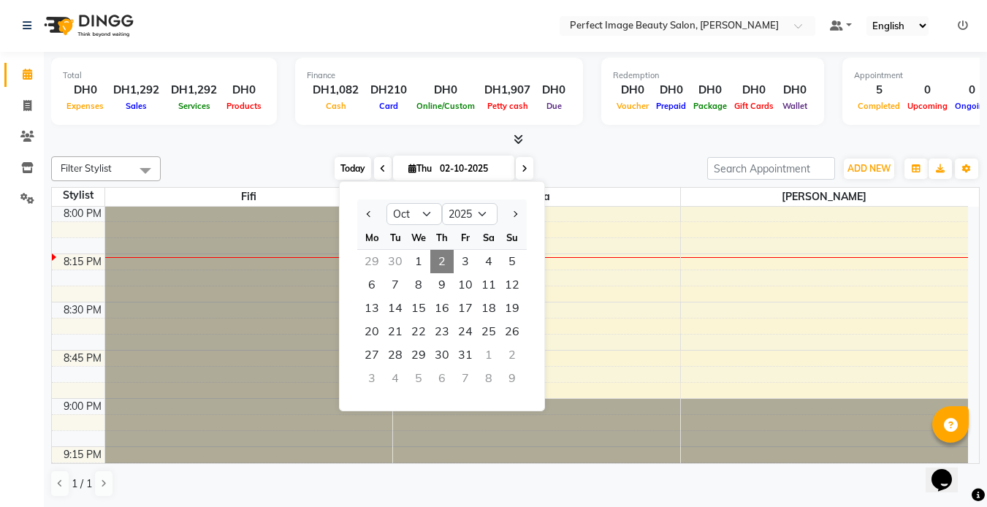
click at [348, 167] on span "Today" at bounding box center [352, 168] width 37 height 23
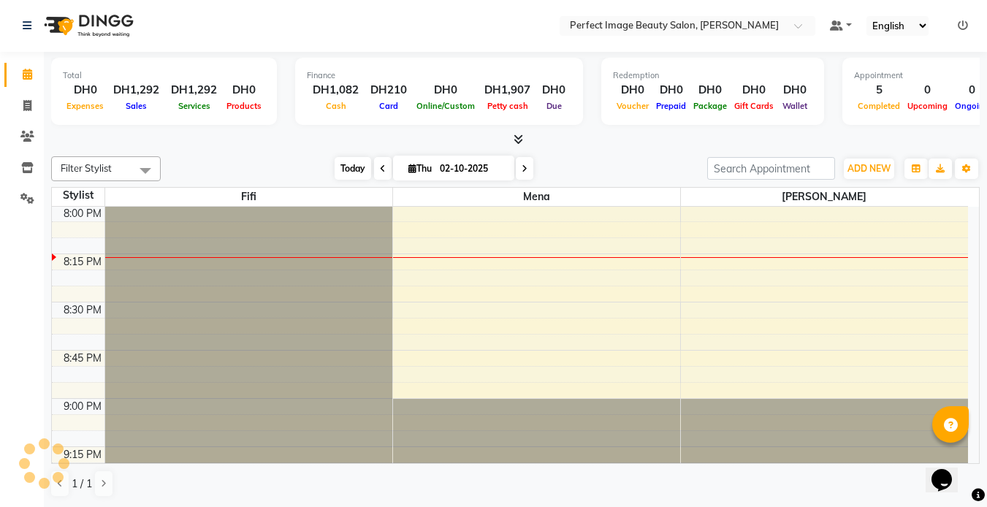
click at [348, 167] on span "Today" at bounding box center [352, 168] width 37 height 23
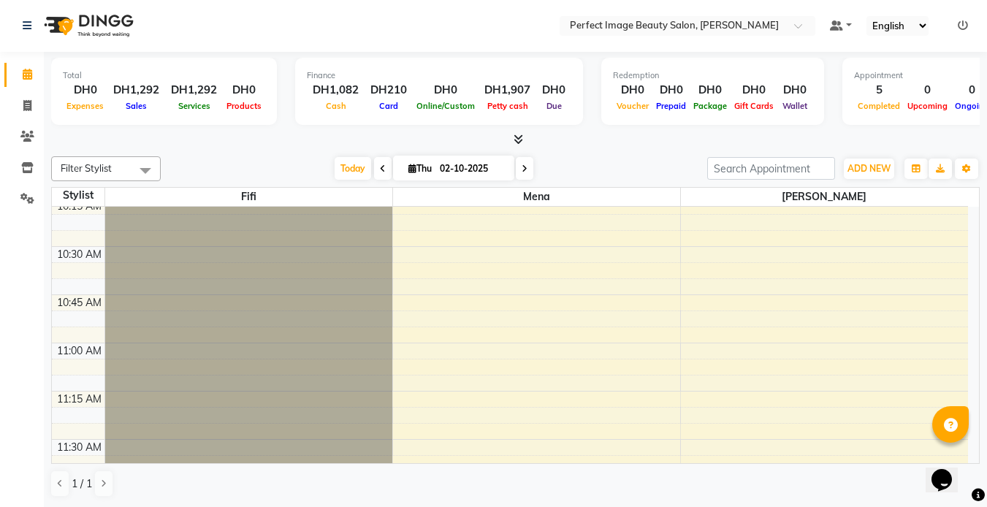
scroll to position [0, 0]
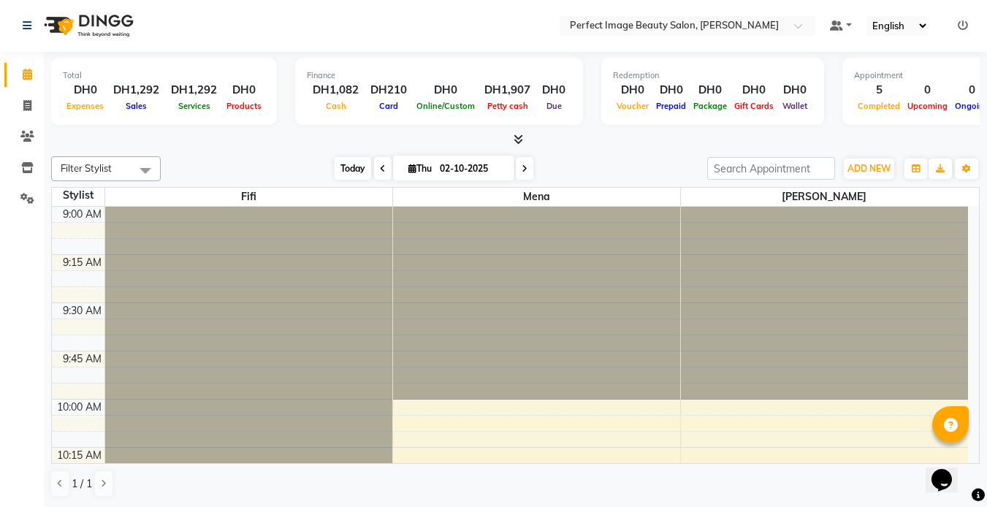
click at [351, 161] on span "Today" at bounding box center [352, 168] width 37 height 23
click at [350, 174] on span "Today" at bounding box center [352, 169] width 37 height 23
click at [380, 173] on icon at bounding box center [383, 169] width 6 height 9
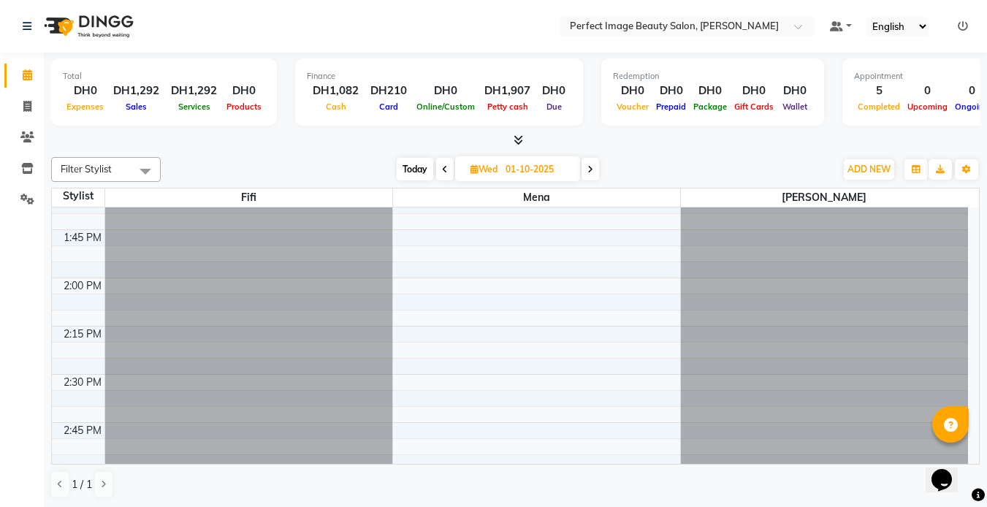
scroll to position [990, 0]
click at [443, 167] on icon at bounding box center [445, 169] width 6 height 9
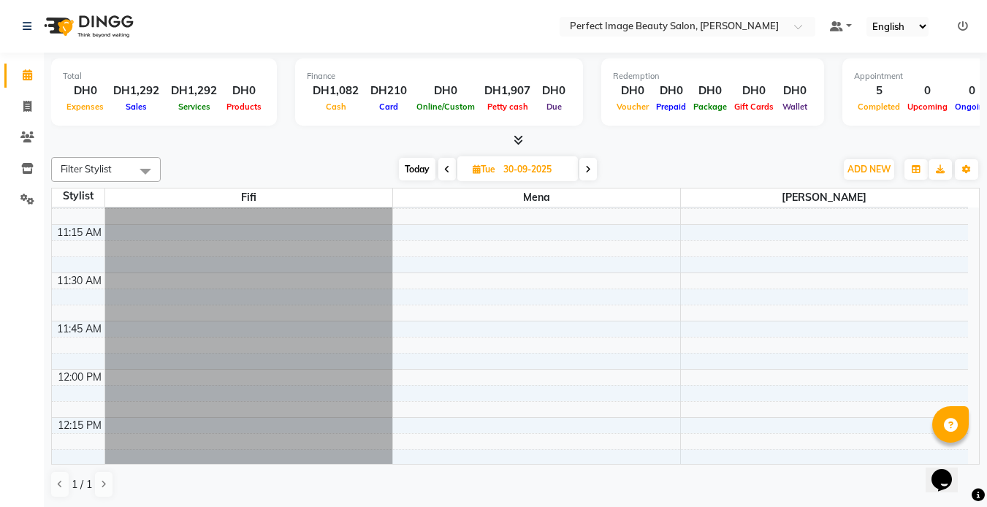
scroll to position [416, 0]
click at [446, 169] on icon at bounding box center [447, 169] width 6 height 9
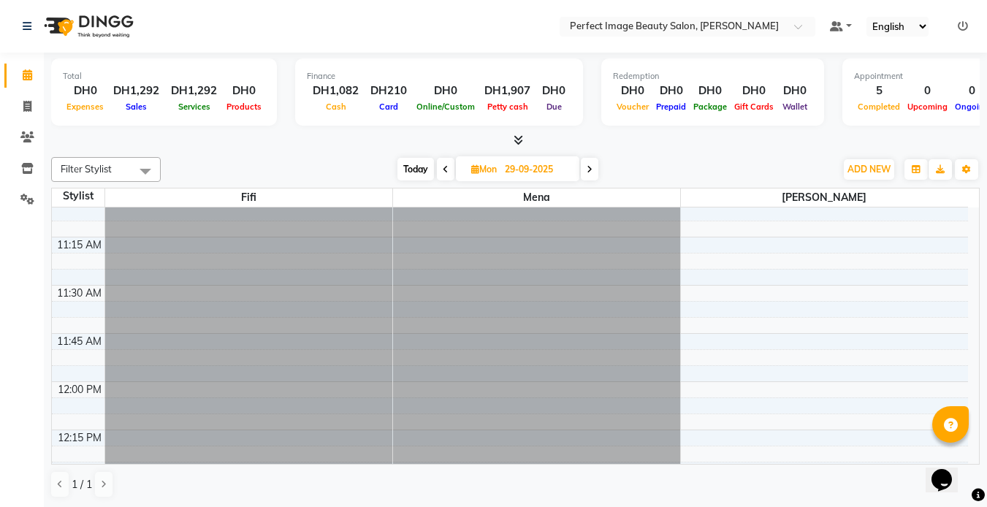
scroll to position [0, 0]
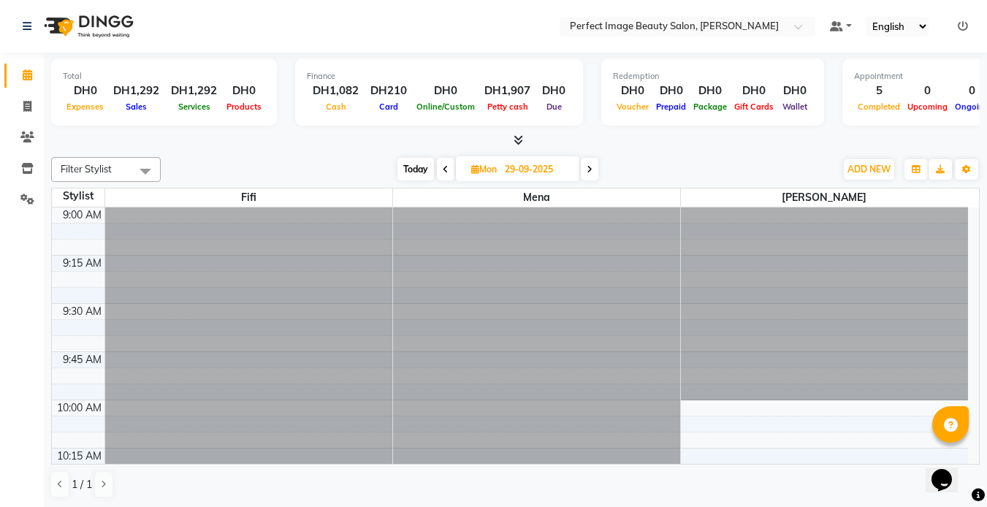
click at [443, 172] on icon at bounding box center [446, 169] width 6 height 9
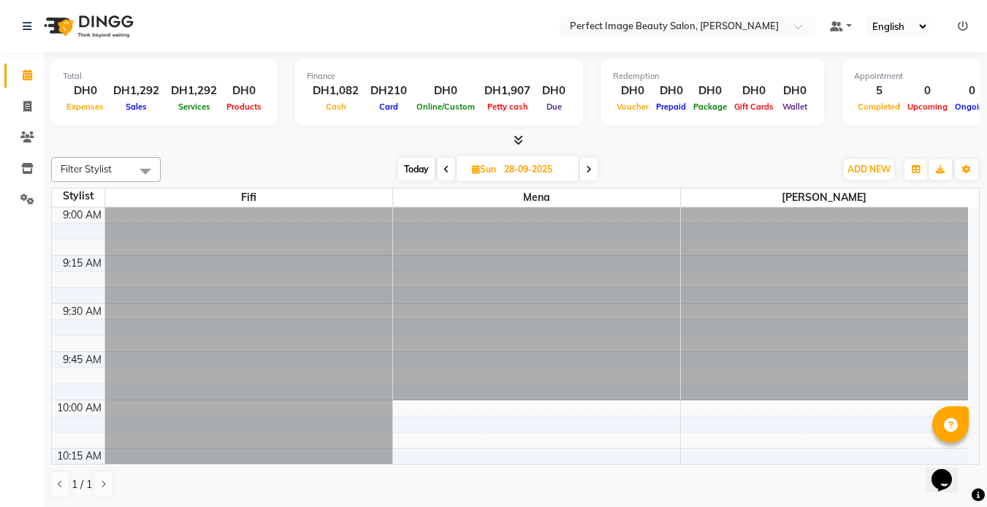
click at [446, 169] on icon at bounding box center [446, 169] width 6 height 9
click at [446, 172] on icon at bounding box center [447, 169] width 6 height 9
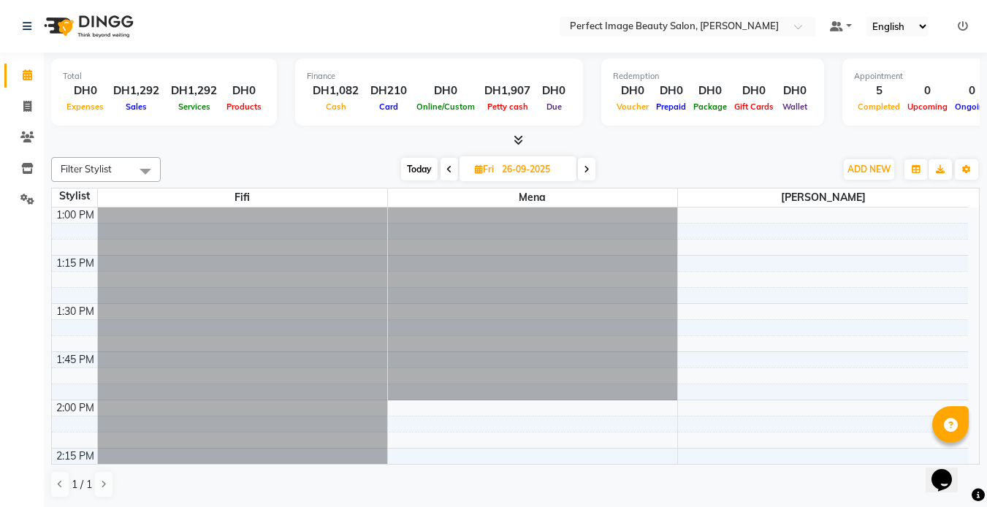
click at [443, 171] on span at bounding box center [449, 169] width 18 height 23
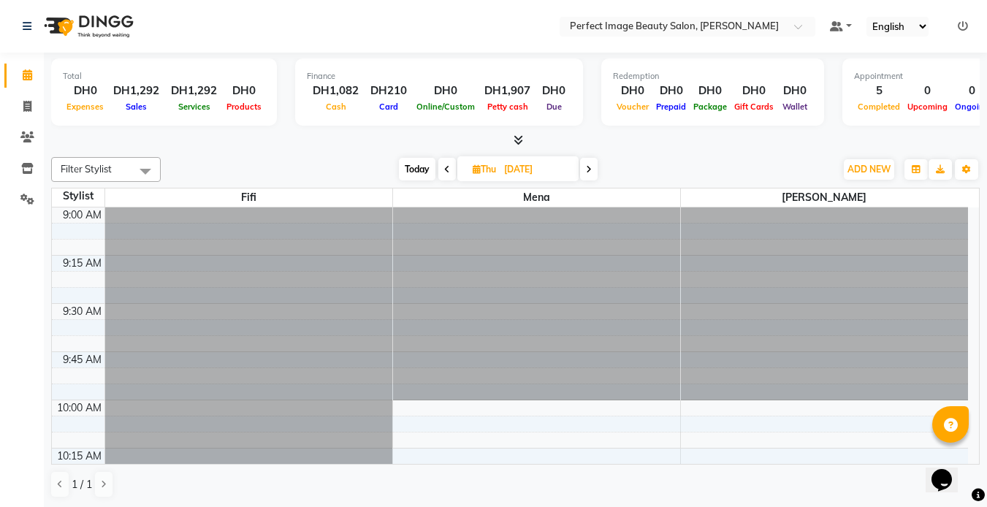
click at [591, 169] on icon at bounding box center [589, 169] width 6 height 9
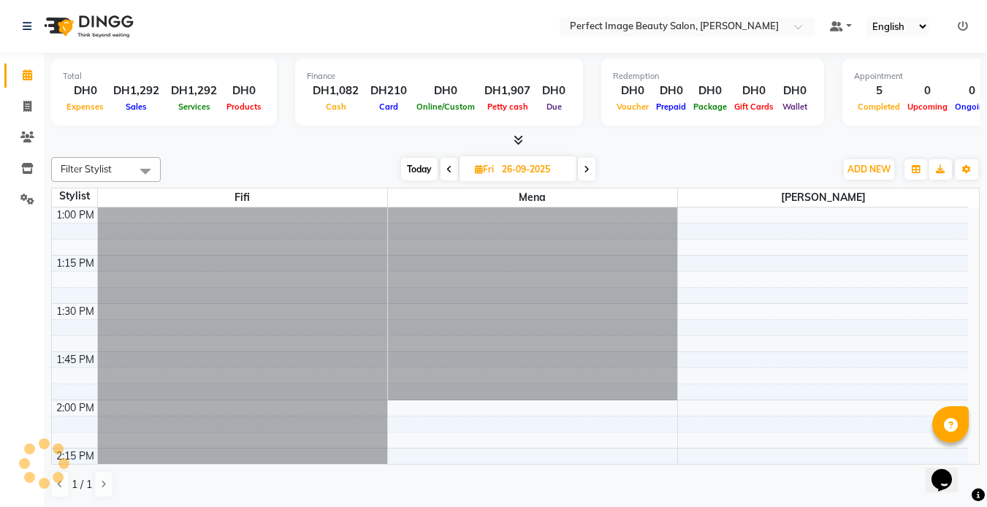
scroll to position [1350, 0]
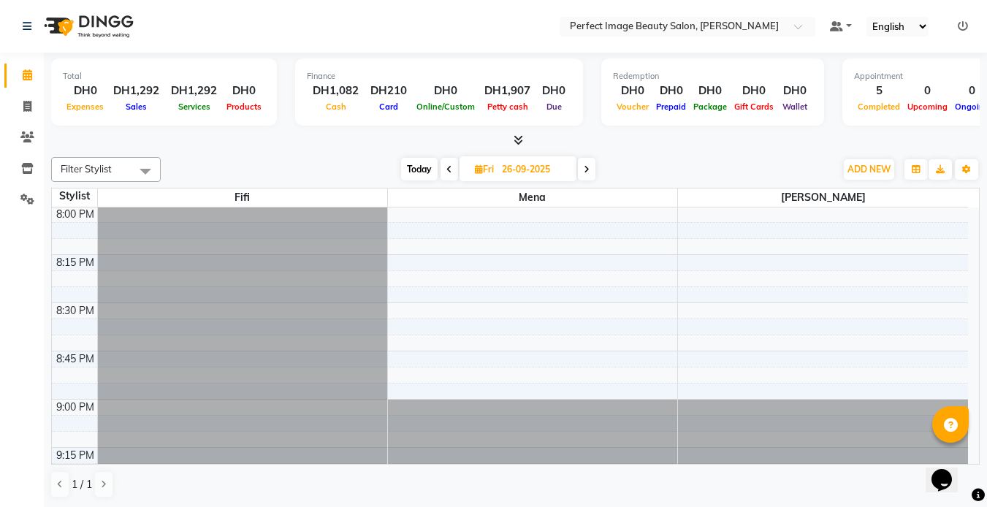
click at [419, 164] on span "Today" at bounding box center [419, 169] width 37 height 23
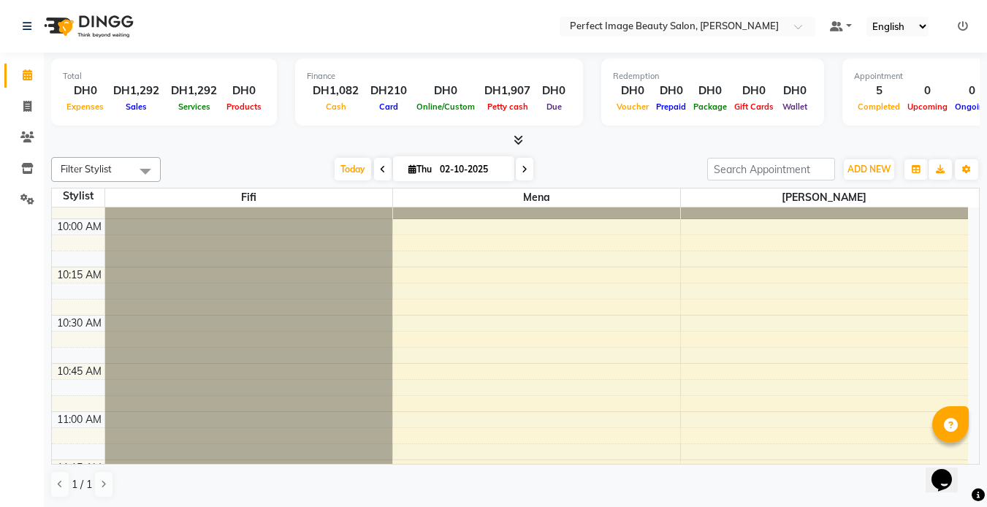
scroll to position [177, 0]
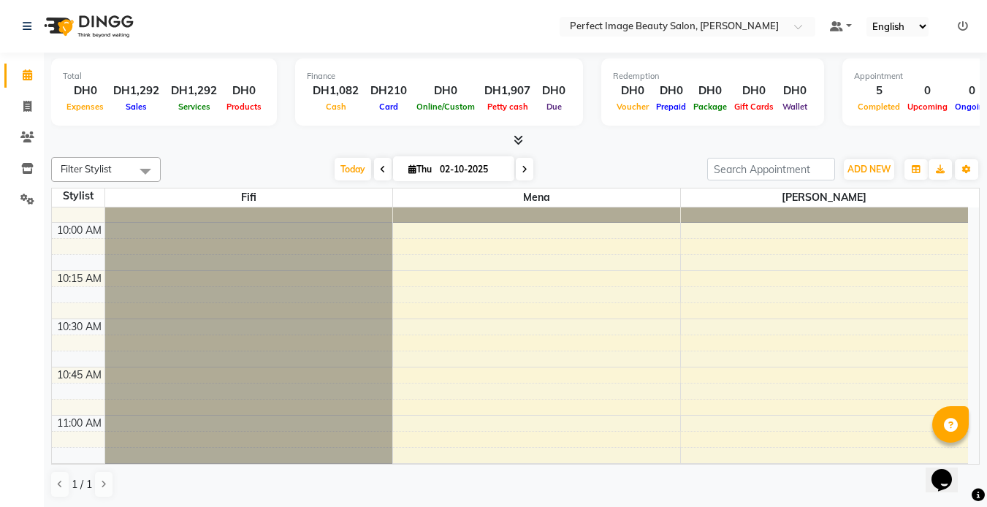
click at [524, 165] on icon at bounding box center [524, 169] width 6 height 9
type input "03-10-2025"
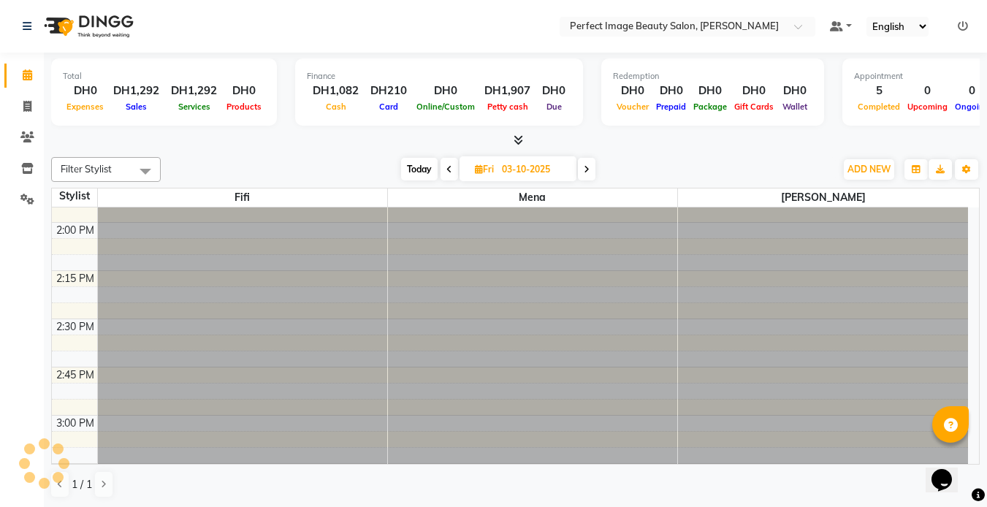
scroll to position [0, 0]
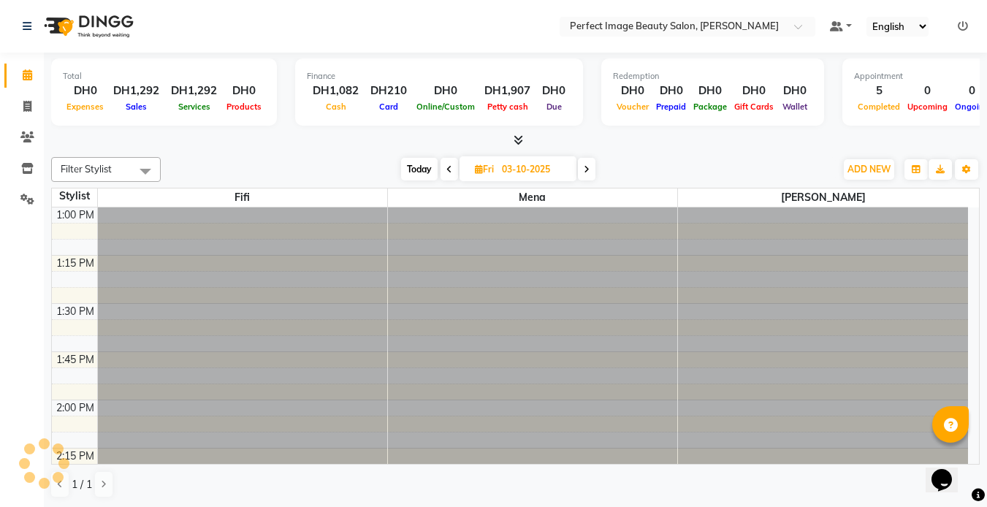
click at [524, 165] on input "03-10-2025" at bounding box center [533, 169] width 73 height 22
select select "10"
select select "2025"
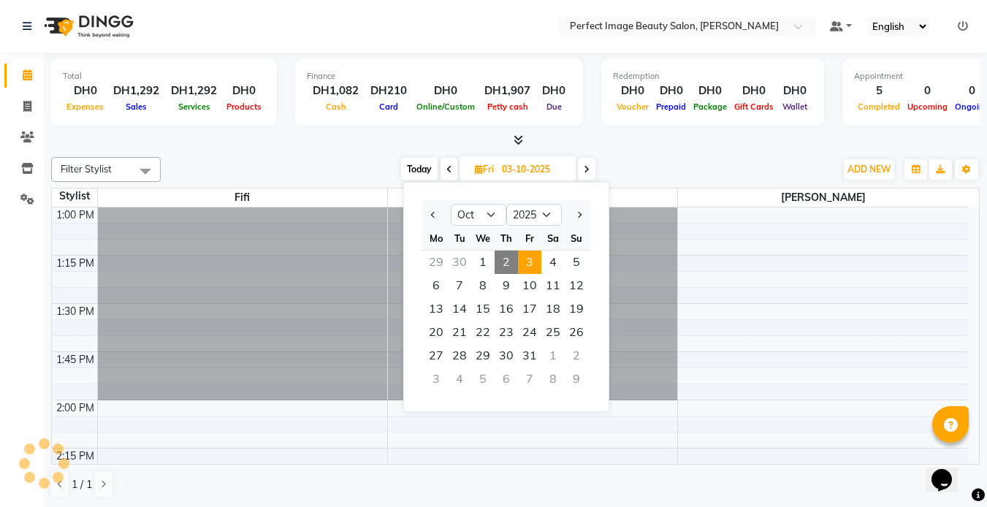
scroll to position [1350, 0]
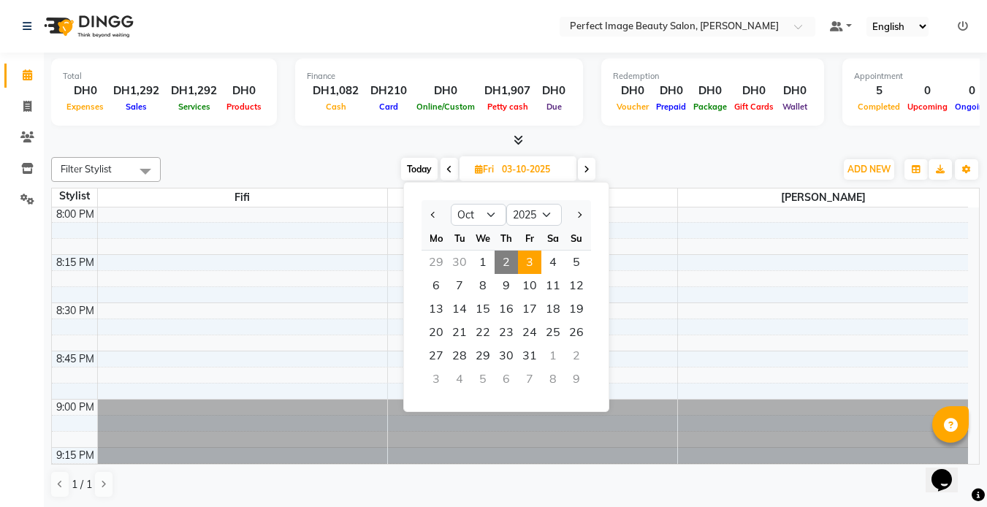
drag, startPoint x: 524, startPoint y: 165, endPoint x: 581, endPoint y: 169, distance: 56.4
click at [581, 169] on span at bounding box center [587, 169] width 18 height 23
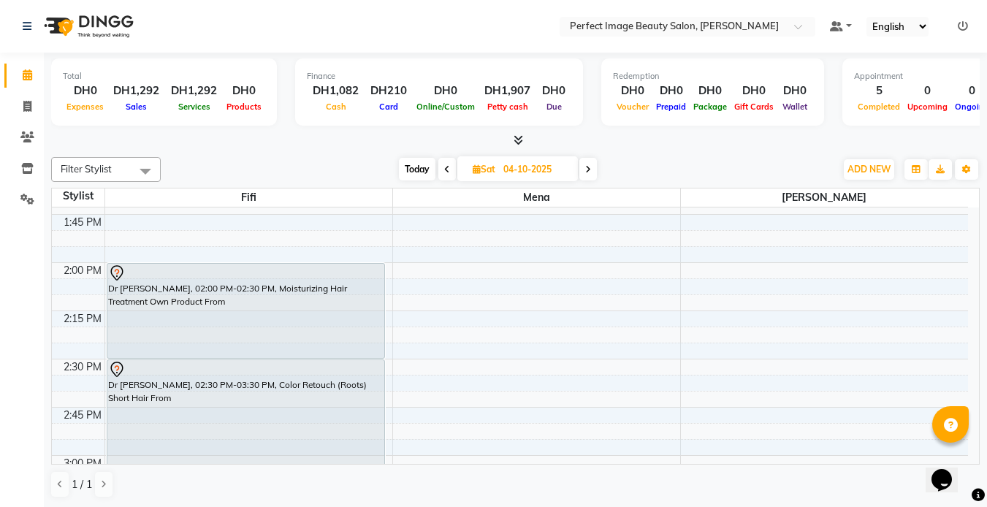
scroll to position [908, 0]
click at [443, 166] on span at bounding box center [447, 169] width 18 height 23
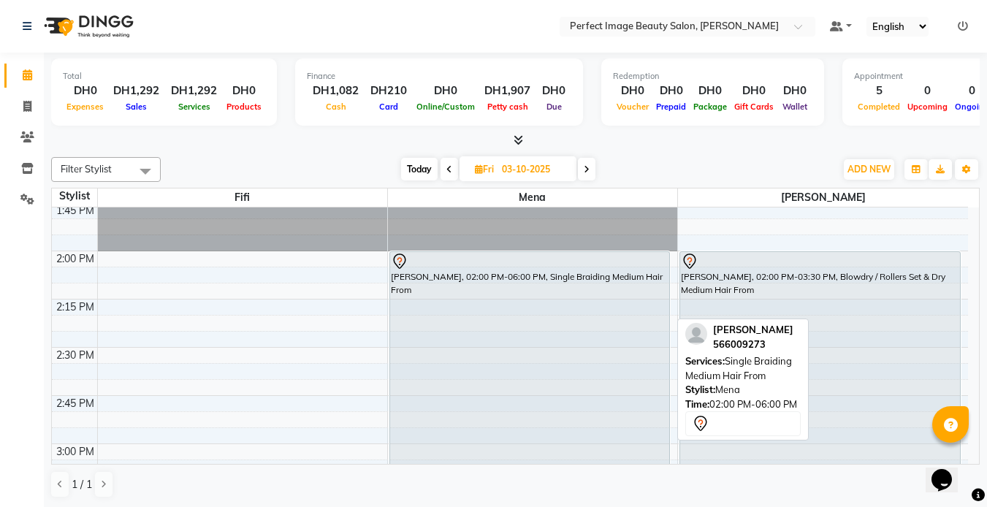
scroll to position [161, 0]
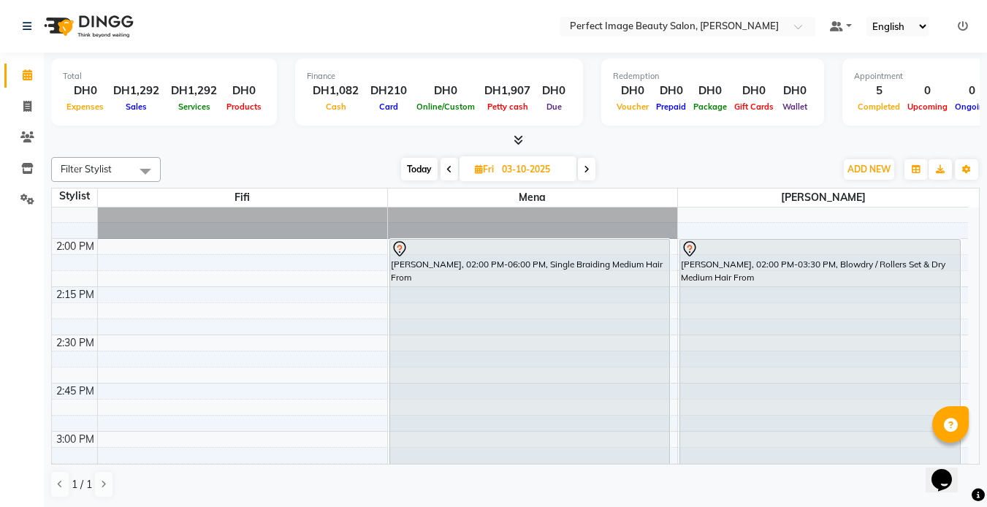
click at [423, 169] on span "Today" at bounding box center [419, 169] width 37 height 23
type input "02-10-2025"
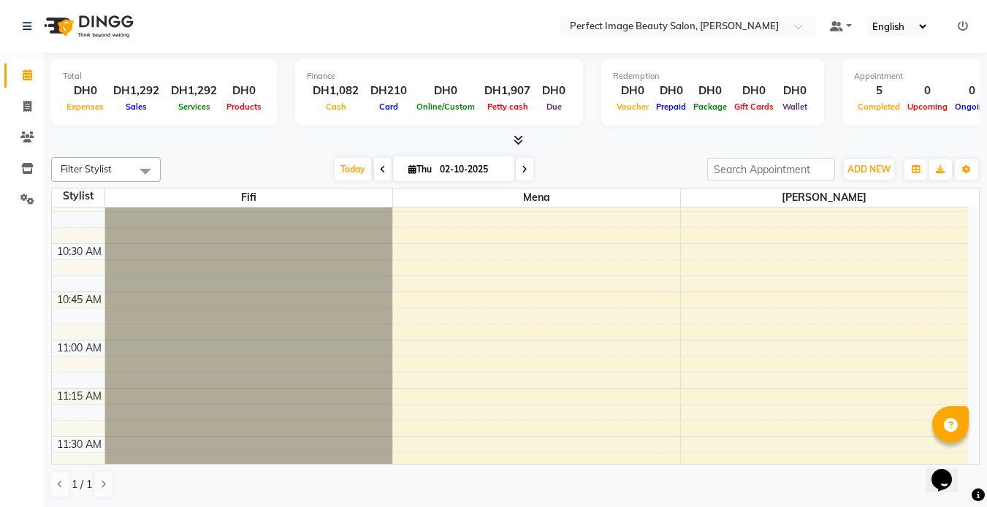
scroll to position [253, 0]
click at [358, 175] on span "Today" at bounding box center [352, 169] width 37 height 23
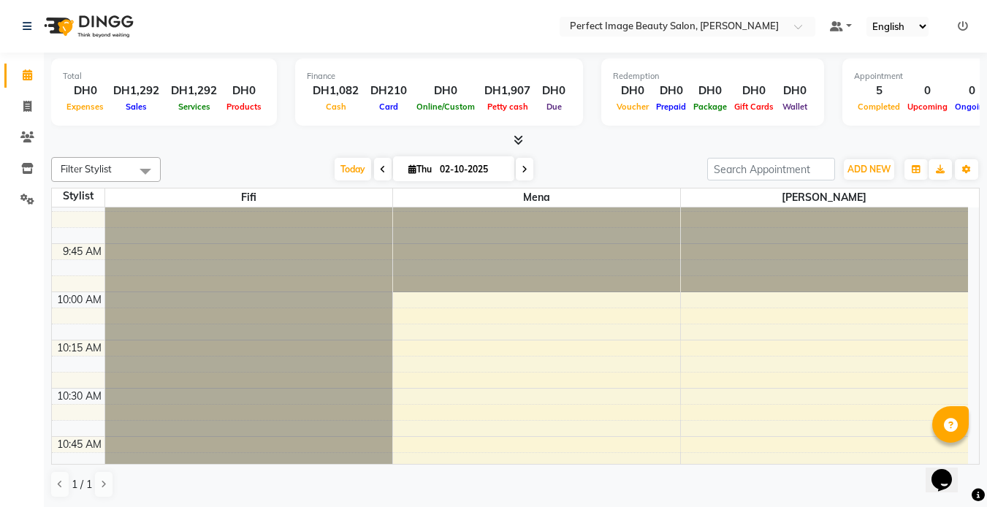
scroll to position [107, 0]
click at [348, 167] on span "Today" at bounding box center [352, 169] width 37 height 23
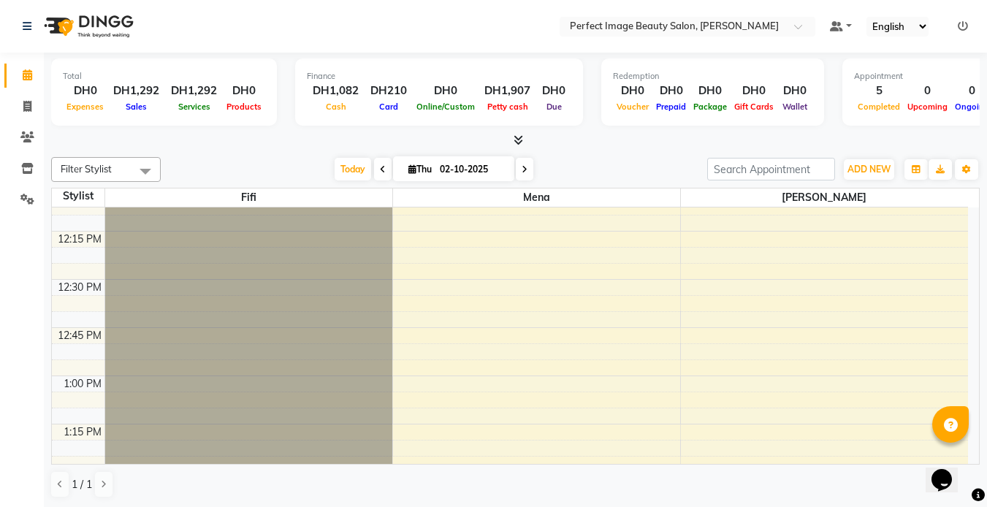
scroll to position [0, 0]
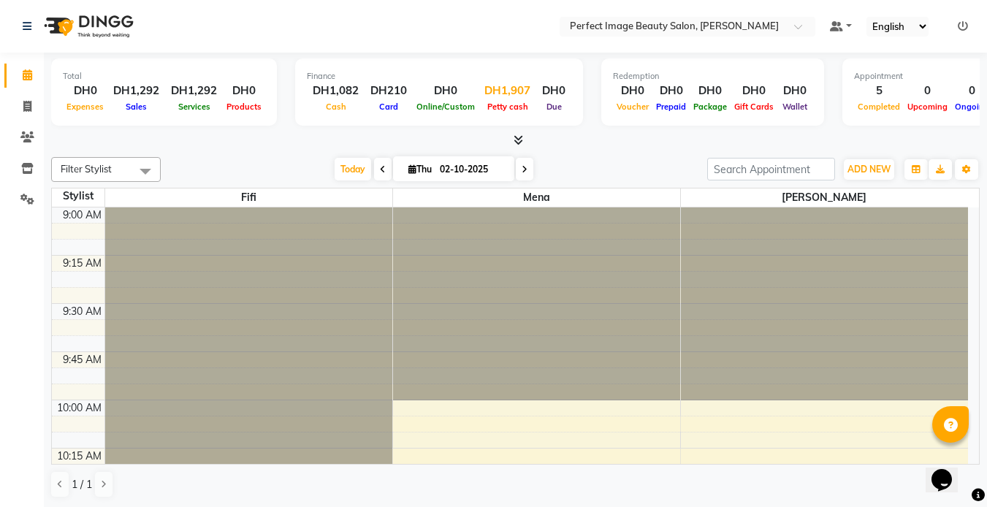
click at [497, 102] on span "Petty cash" at bounding box center [507, 107] width 48 height 10
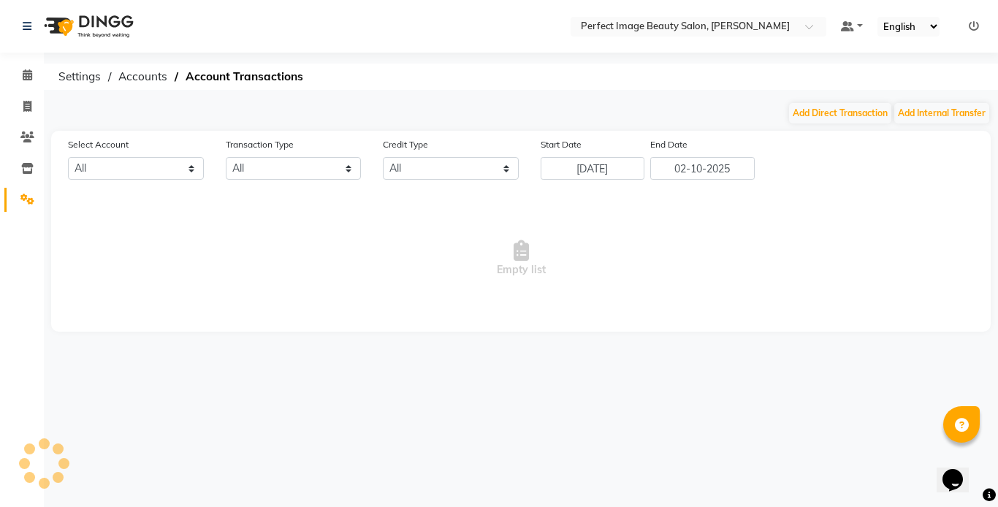
select select "7776"
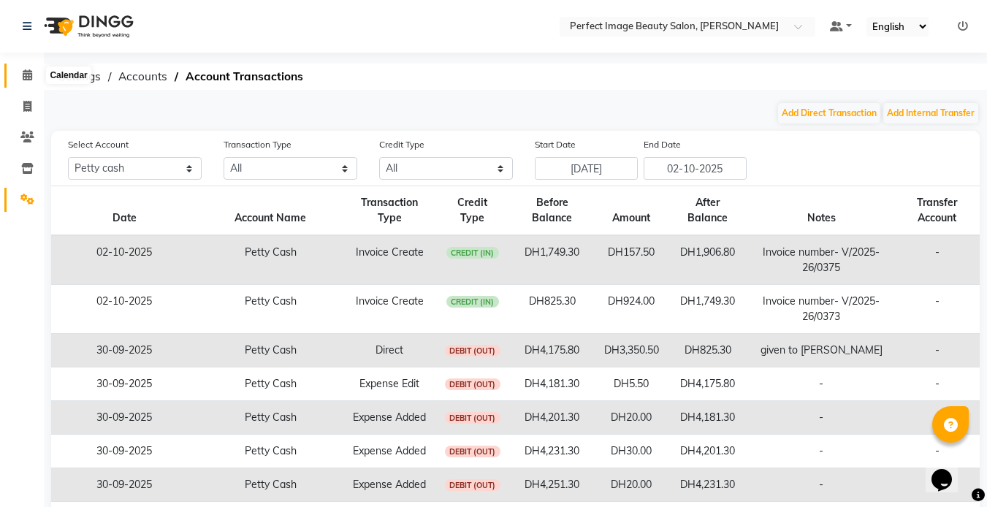
click at [23, 67] on span at bounding box center [28, 75] width 26 height 17
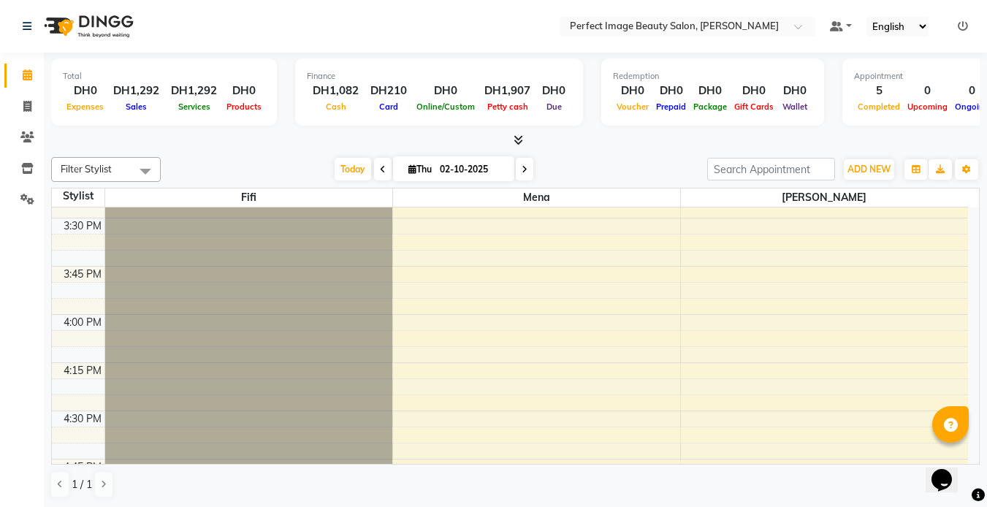
scroll to position [1278, 0]
click at [350, 176] on span "Today" at bounding box center [352, 169] width 37 height 23
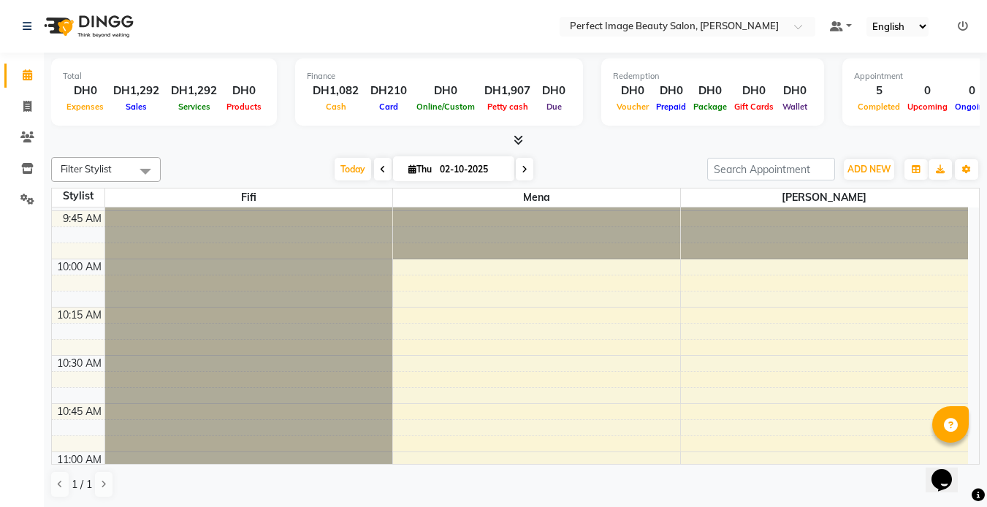
scroll to position [148, 0]
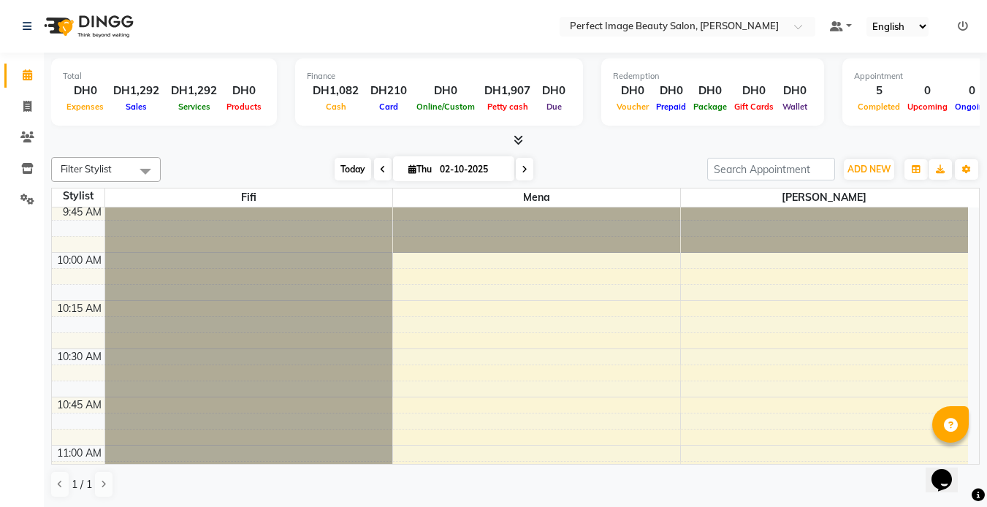
click at [348, 164] on span "Today" at bounding box center [352, 169] width 37 height 23
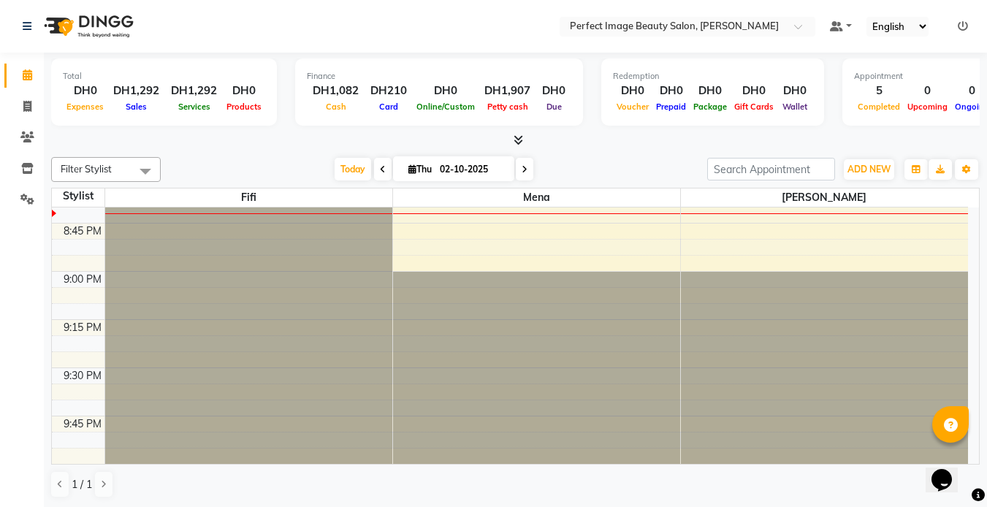
scroll to position [1, 0]
click at [348, 173] on span "Today" at bounding box center [352, 168] width 37 height 23
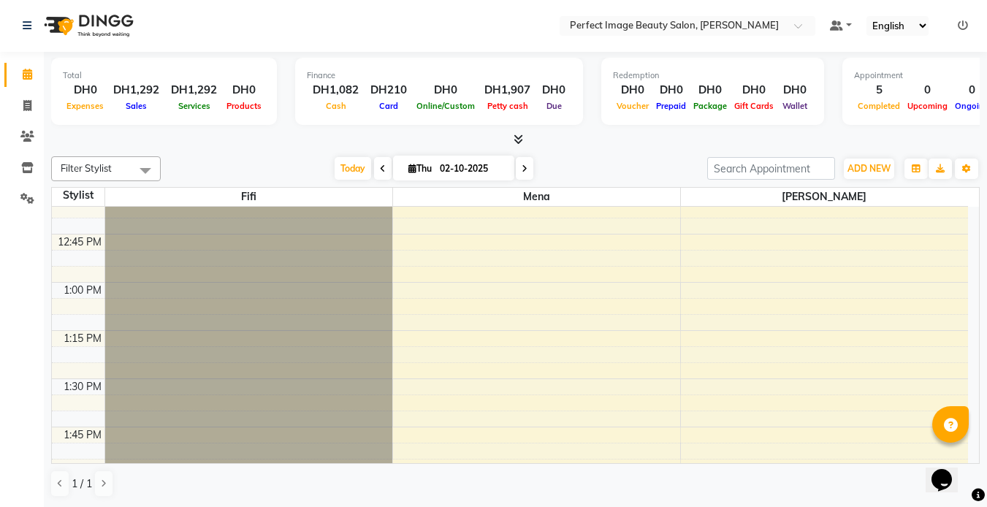
scroll to position [0, 0]
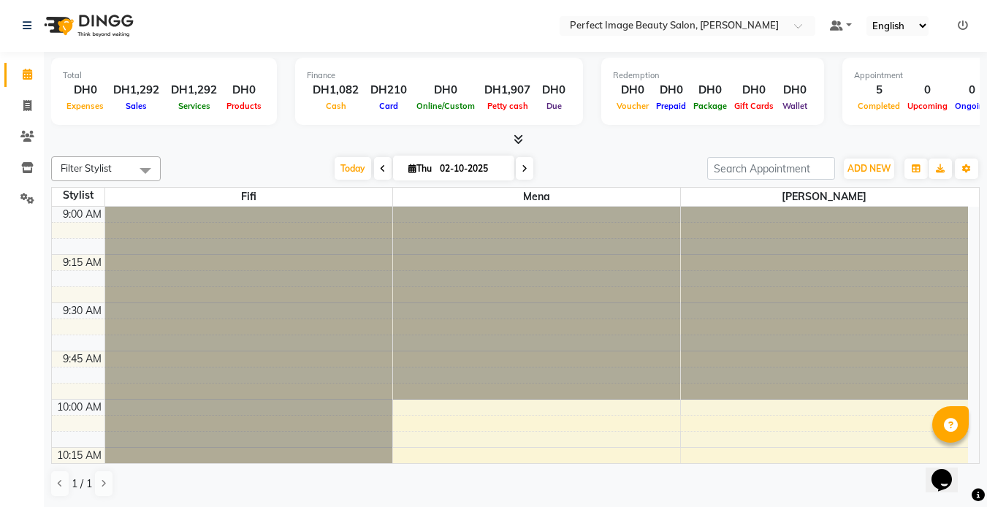
click at [592, 148] on div "Total DH0 Expenses DH1,292 Sales DH1,292 Services DH0 Products Finance DH1,082 …" at bounding box center [515, 279] width 943 height 455
